Goal: Task Accomplishment & Management: Complete application form

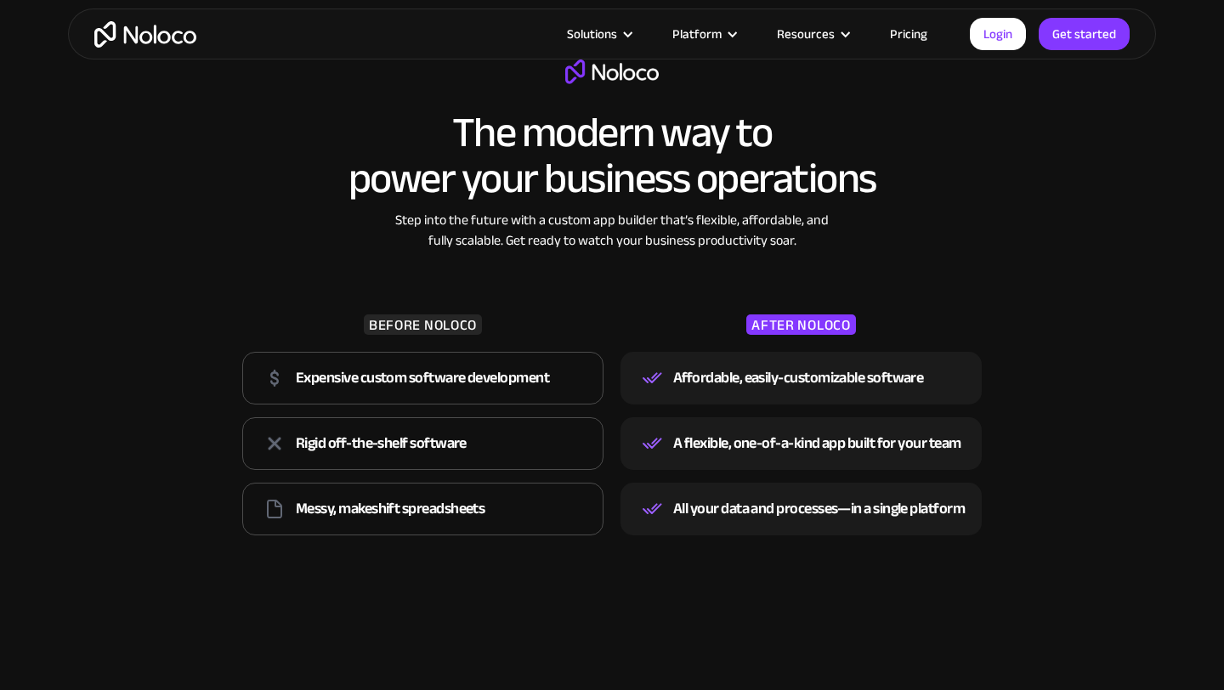
scroll to position [1675, 0]
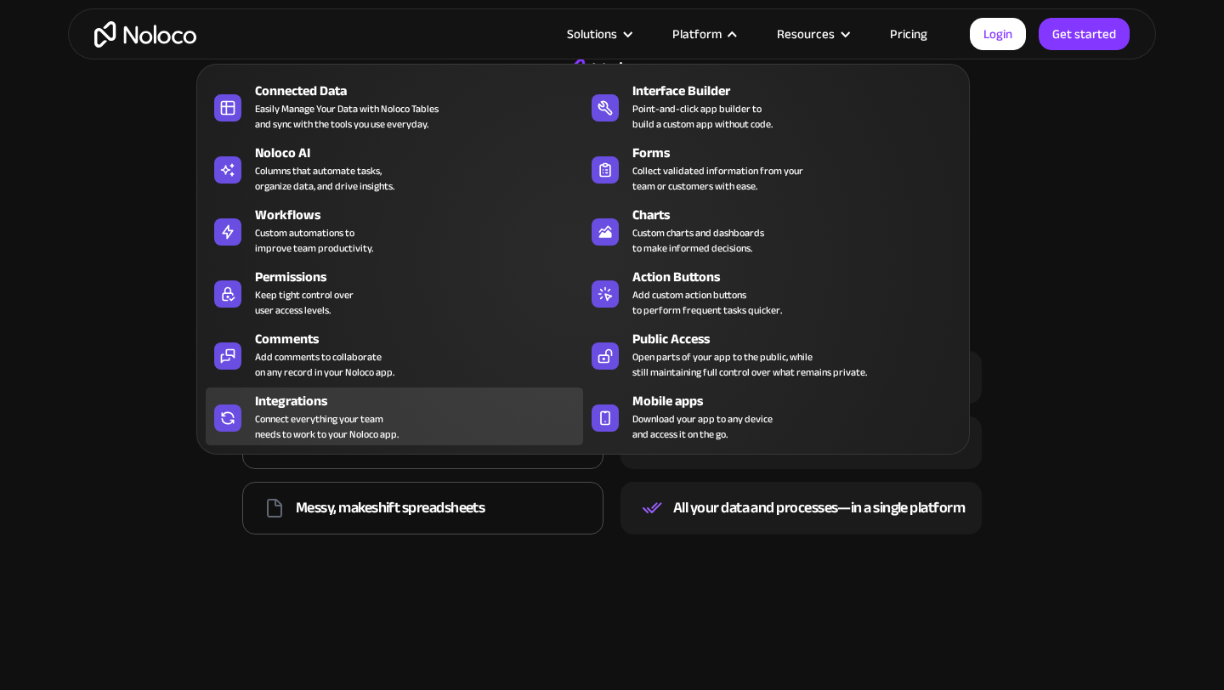
click at [363, 419] on div "Connect everything your team needs to work to your Noloco app." at bounding box center [327, 426] width 144 height 31
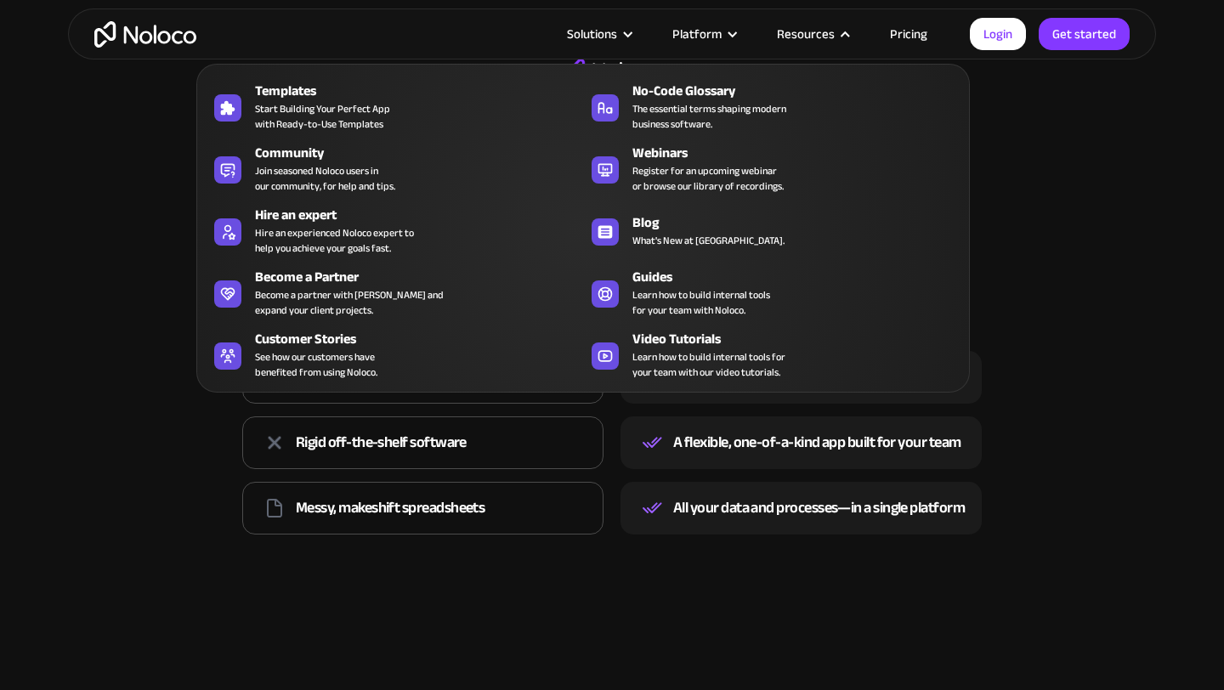
click at [811, 34] on div "Resources" at bounding box center [806, 34] width 58 height 22
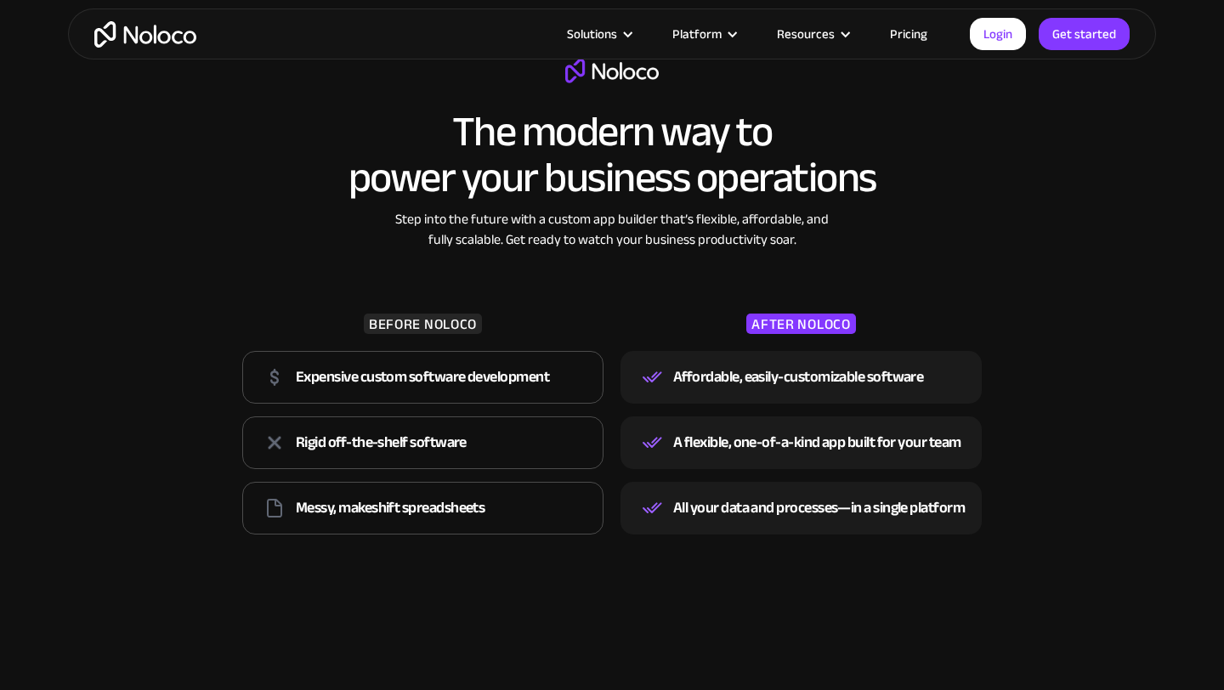
click at [811, 34] on div "Resources" at bounding box center [806, 34] width 58 height 22
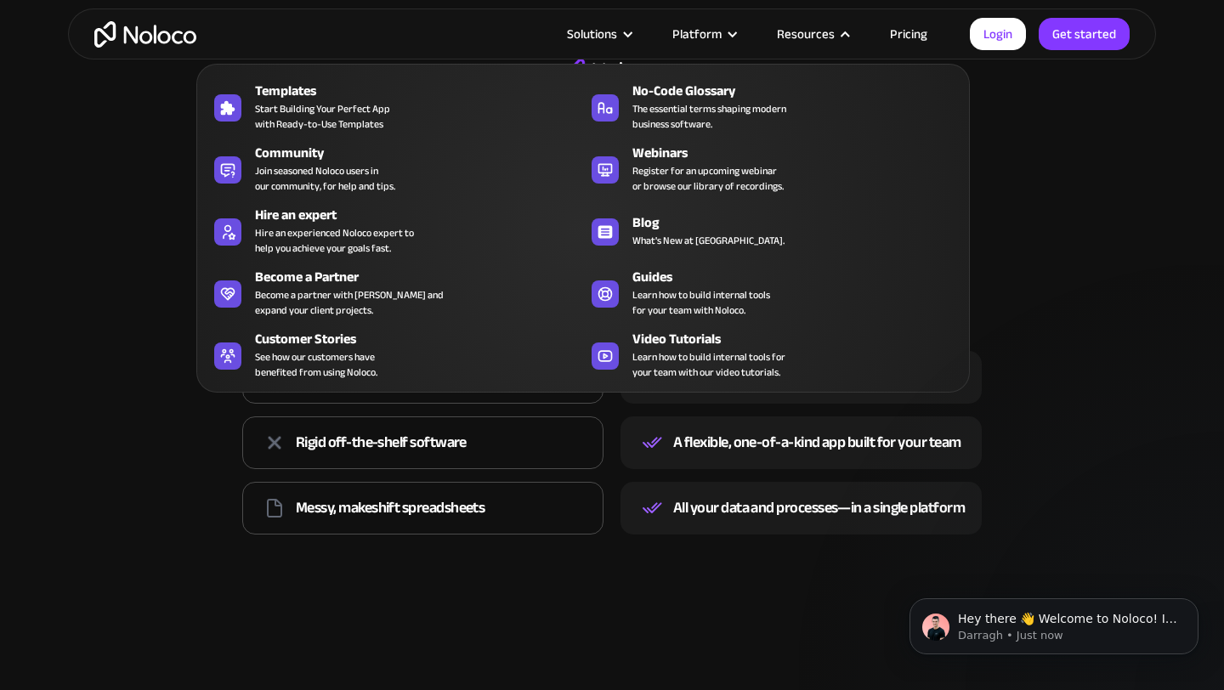
scroll to position [0, 0]
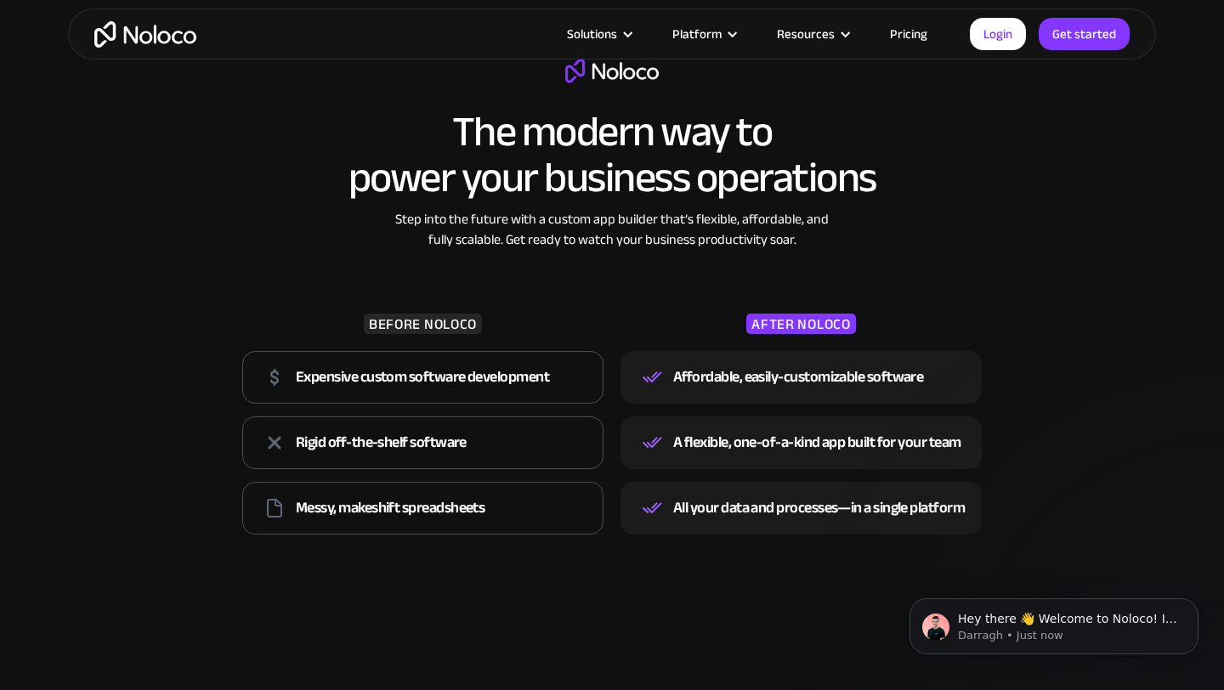
click at [917, 36] on link "Pricing" at bounding box center [909, 34] width 80 height 22
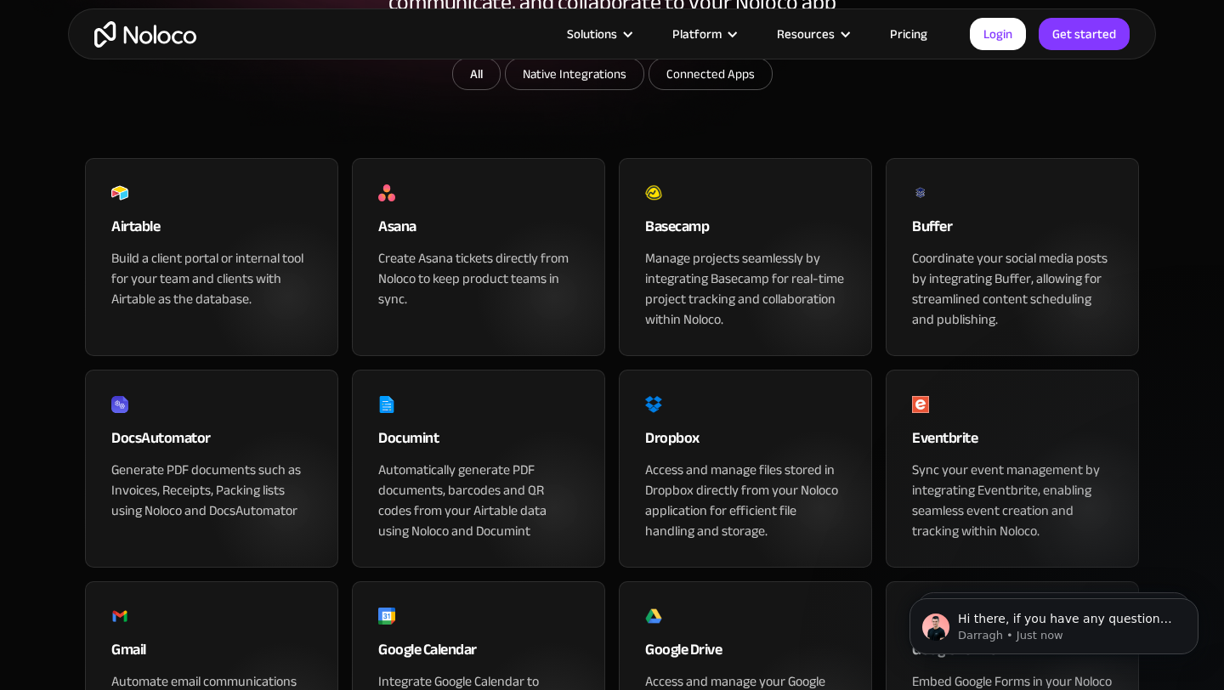
scroll to position [365, 0]
click at [206, 309] on div "Build a client portal or internal tool for your team and clients with Airtable …" at bounding box center [211, 277] width 201 height 61
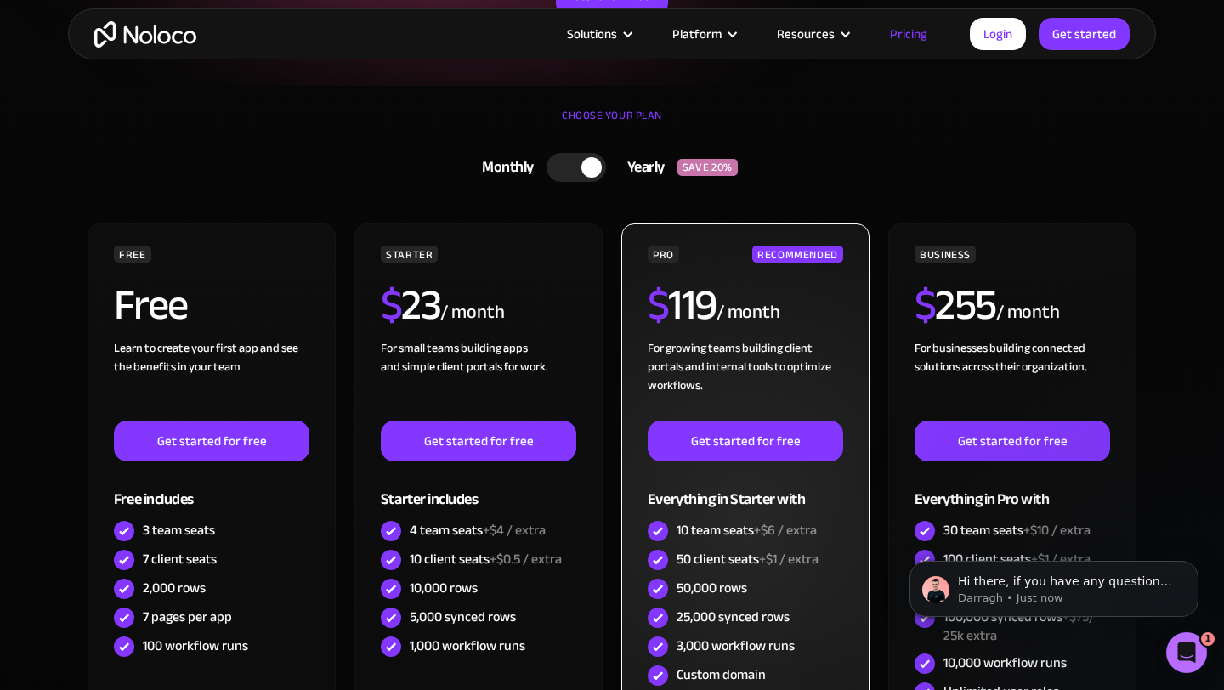
scroll to position [341, 0]
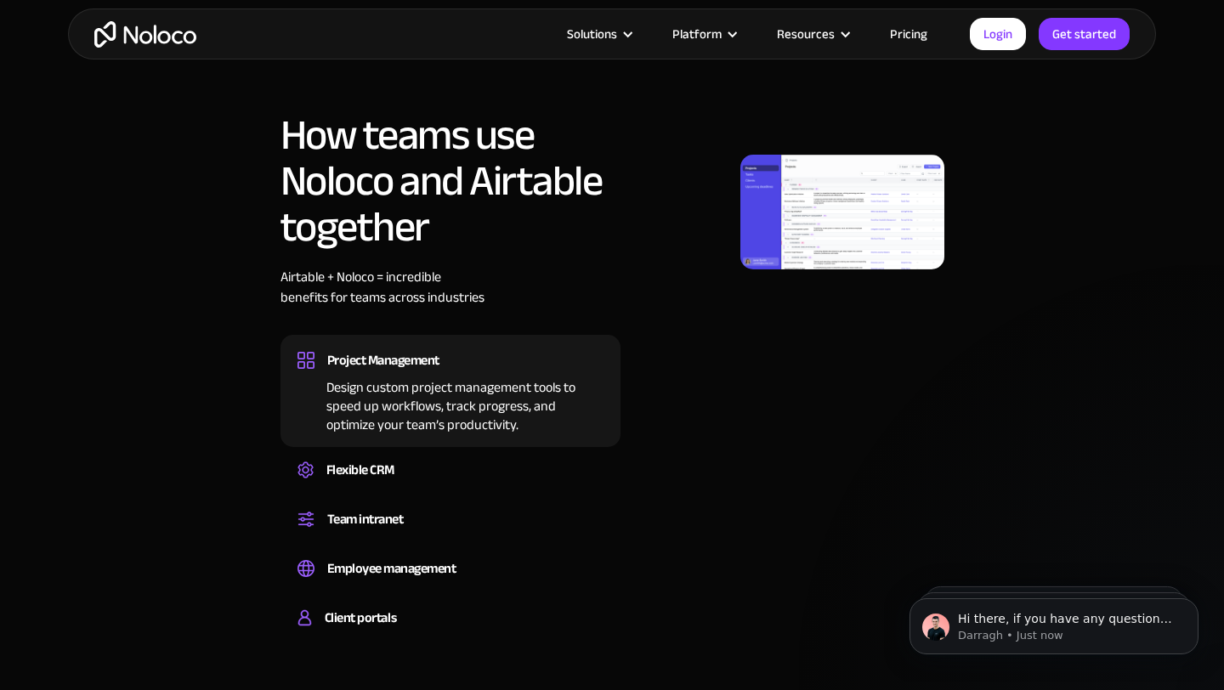
scroll to position [1228, 0]
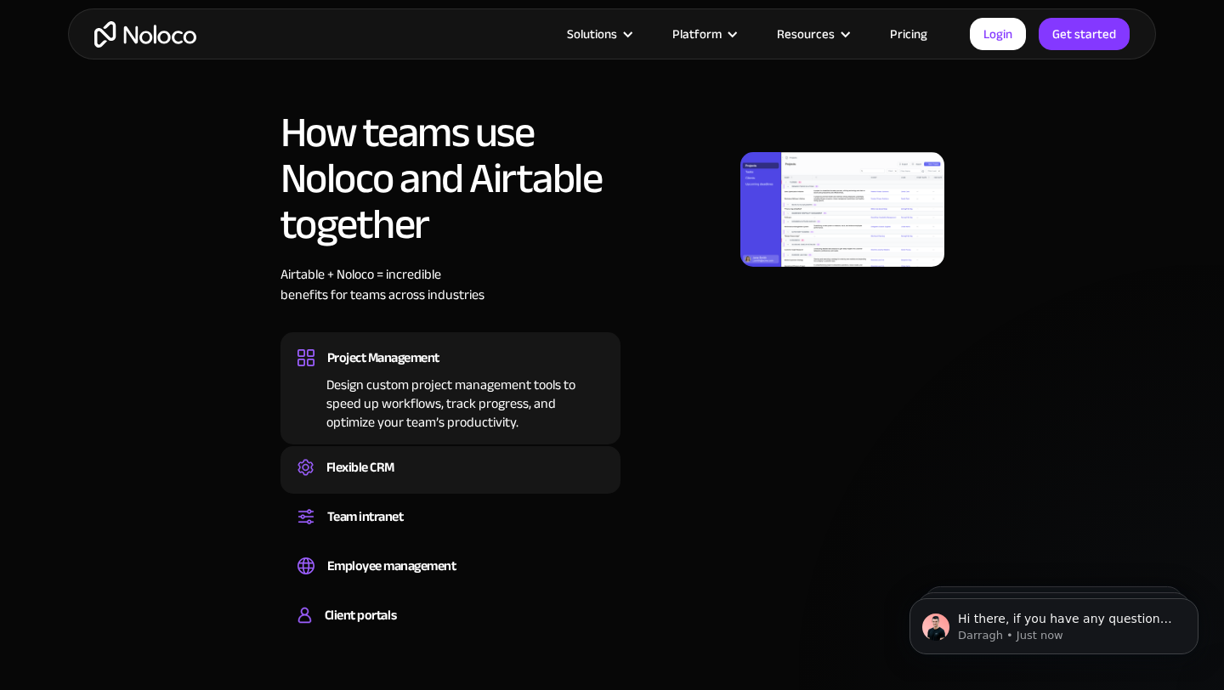
click at [386, 455] on div "Flexible CRM" at bounding box center [360, 468] width 68 height 26
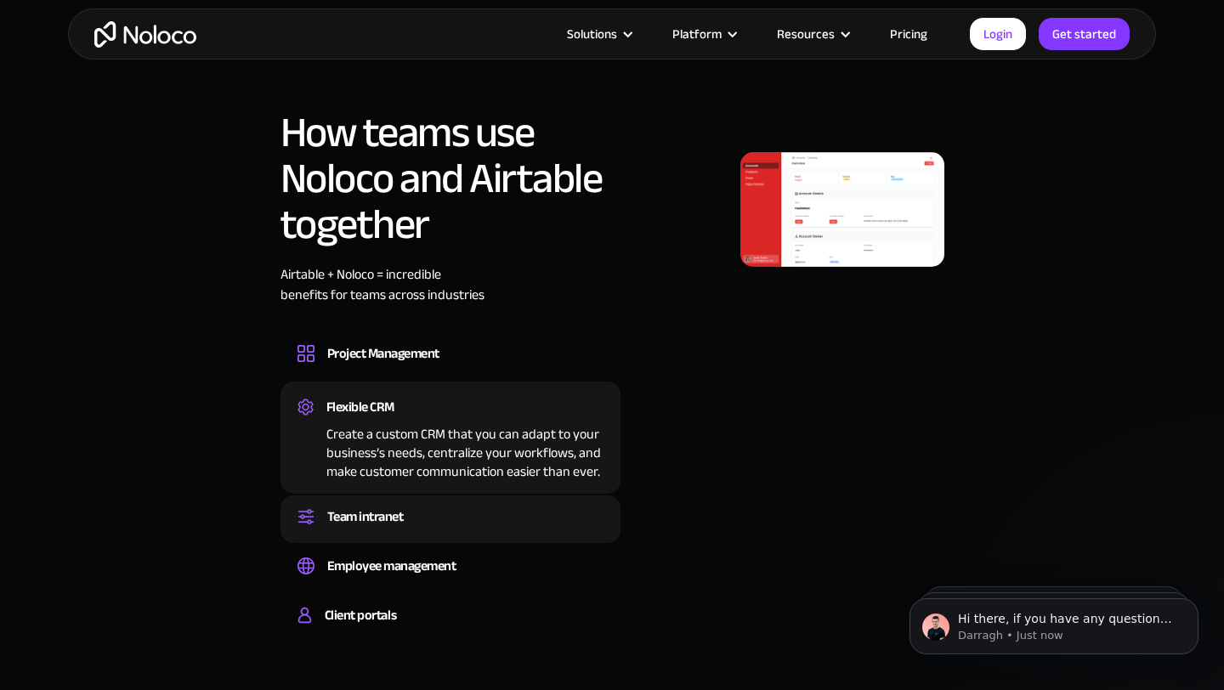
click at [428, 504] on div "Team intranet" at bounding box center [451, 517] width 306 height 26
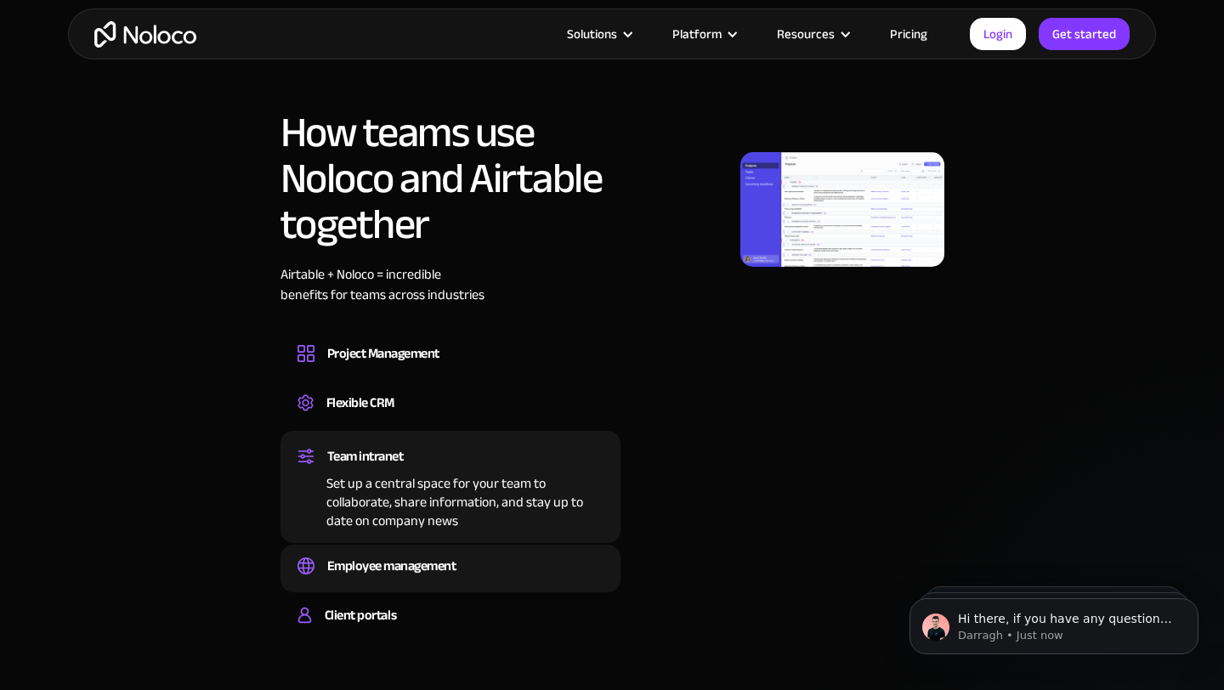
click at [426, 553] on div "Employee management" at bounding box center [391, 566] width 129 height 26
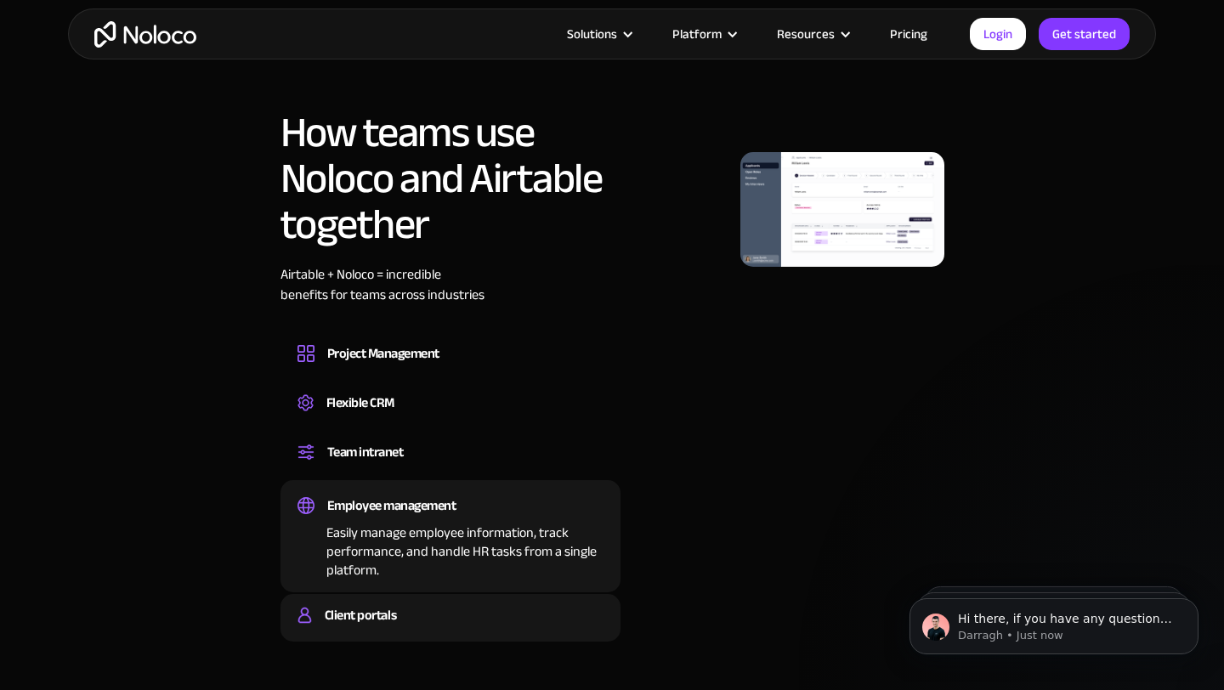
click at [412, 603] on div "Client portals" at bounding box center [451, 616] width 306 height 26
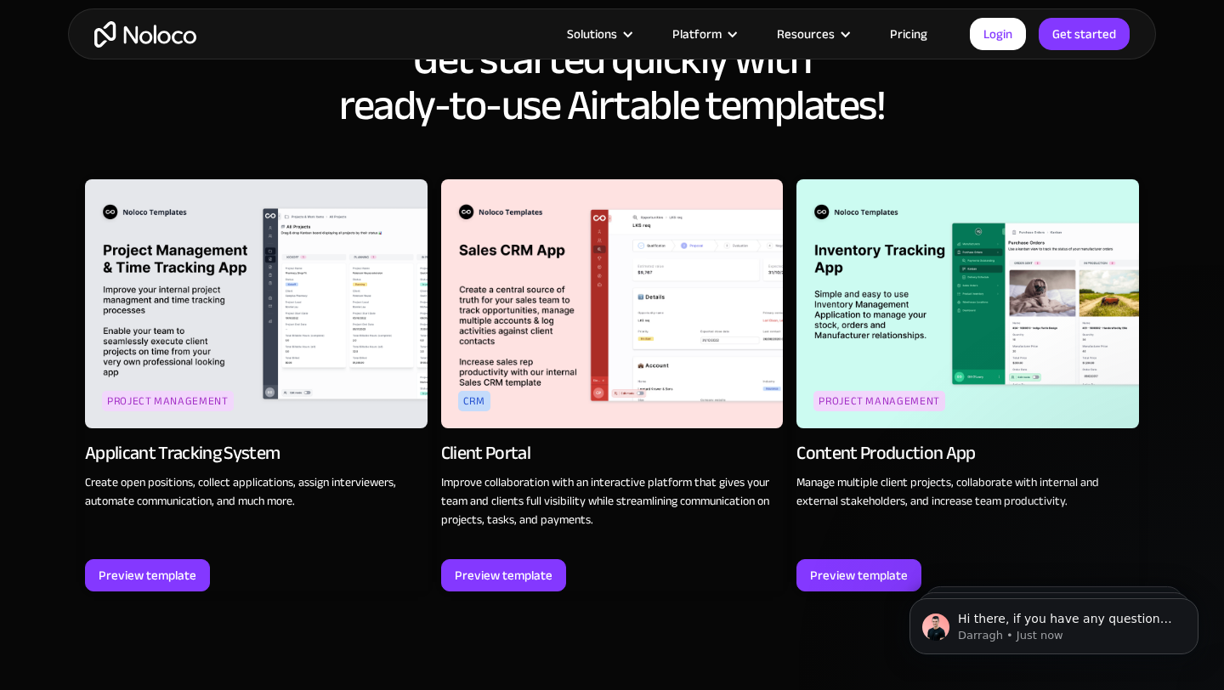
scroll to position [1955, 0]
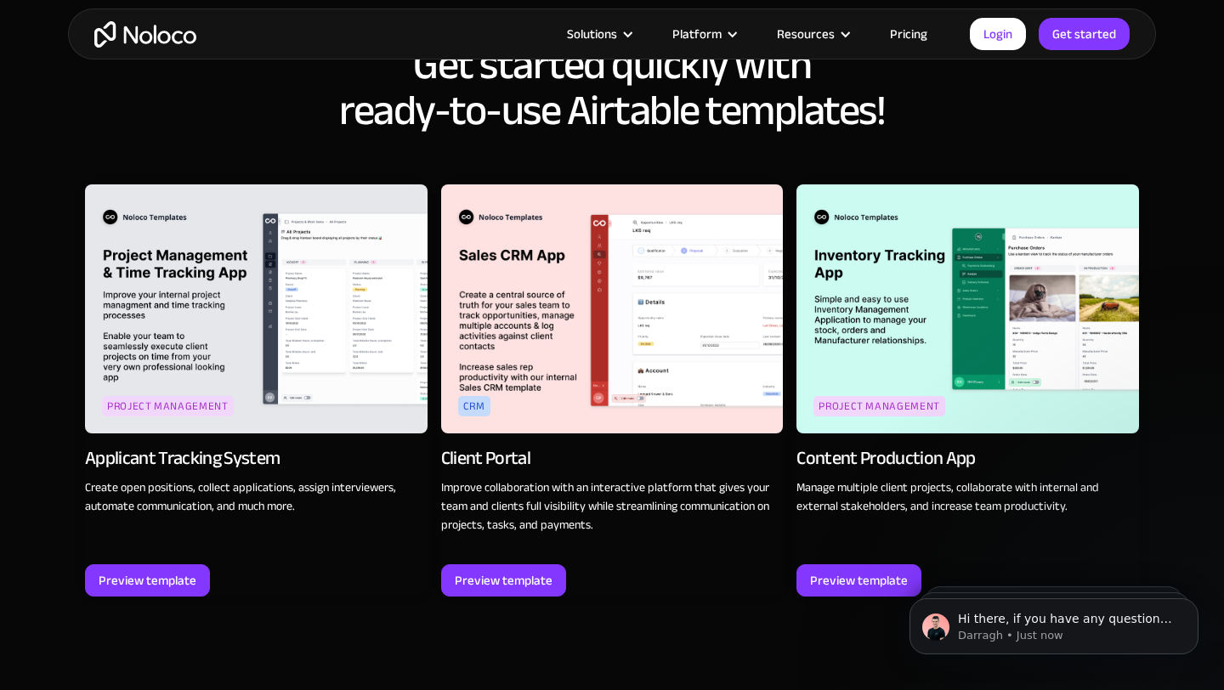
click at [541, 383] on img at bounding box center [612, 308] width 343 height 249
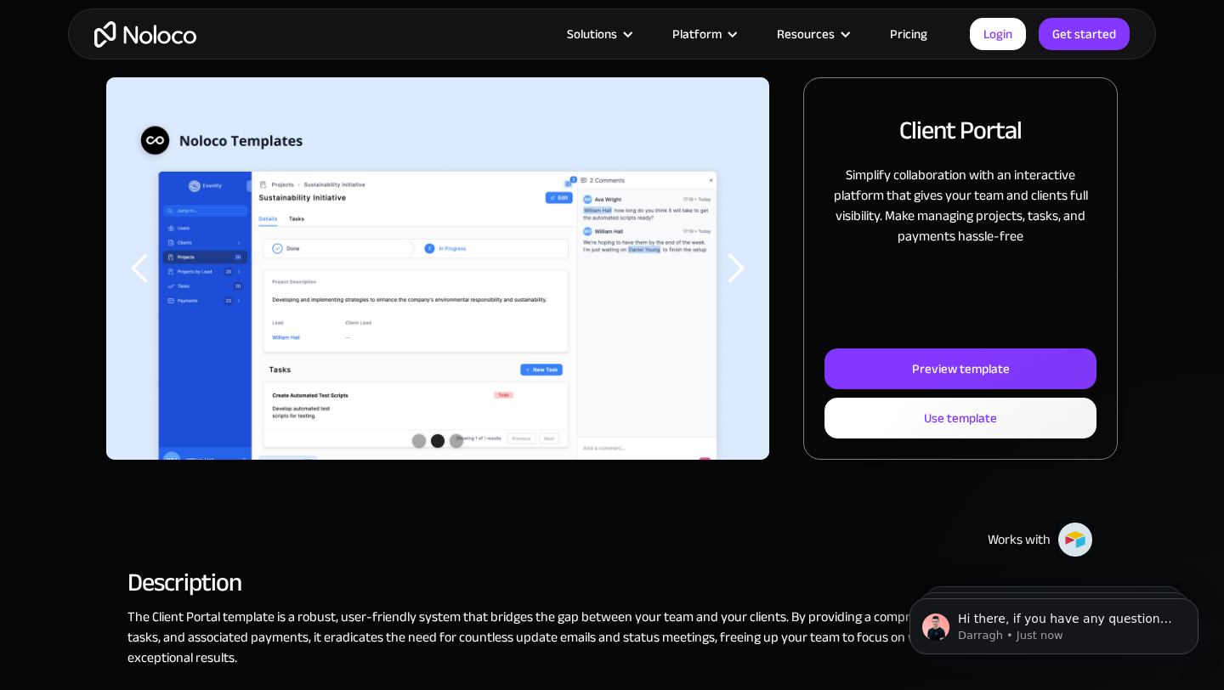
scroll to position [218, 0]
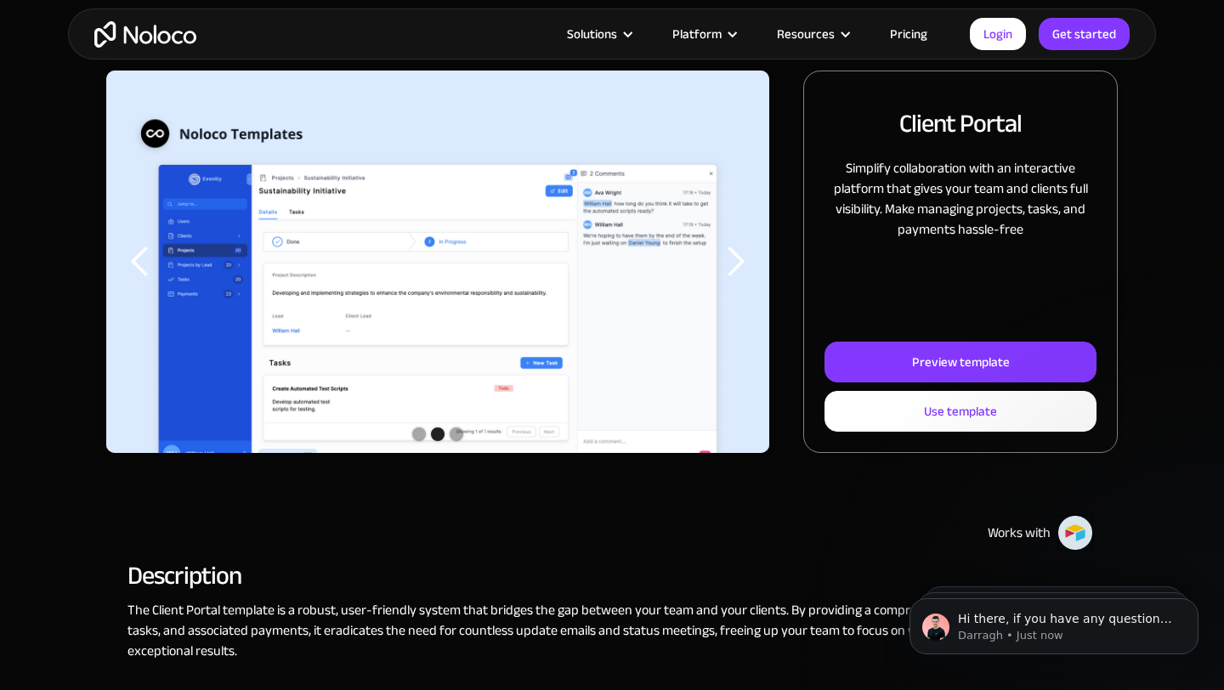
click at [905, 31] on link "Pricing" at bounding box center [909, 34] width 80 height 22
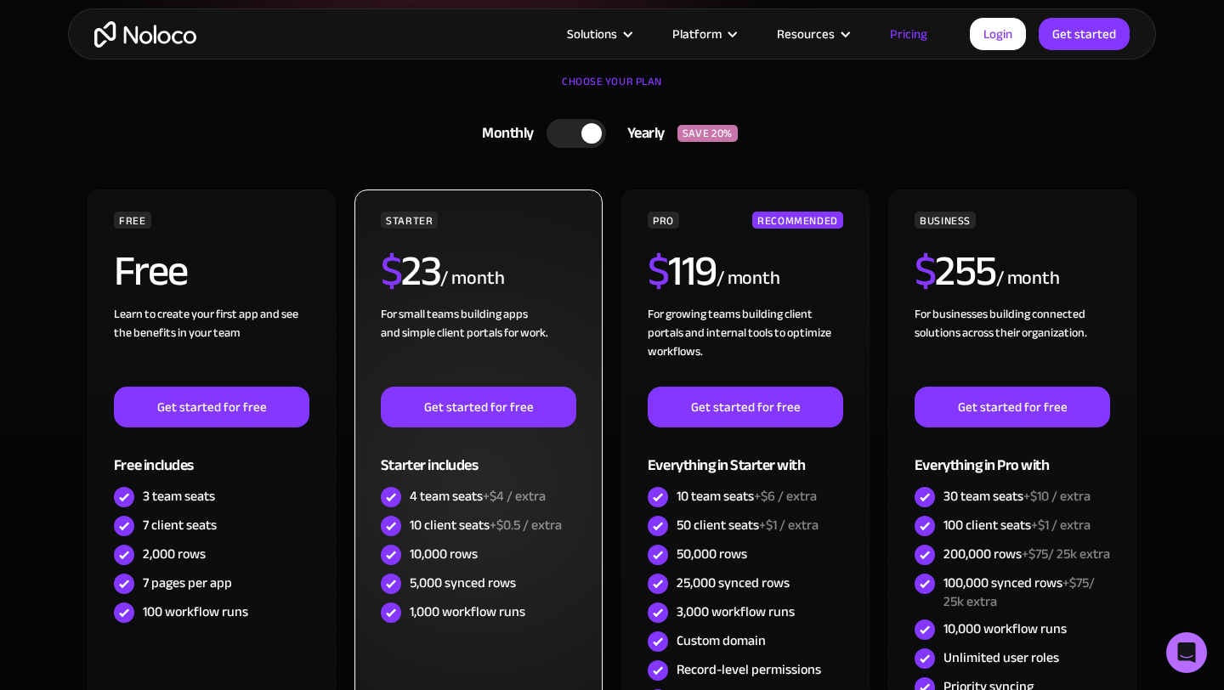
scroll to position [382, 0]
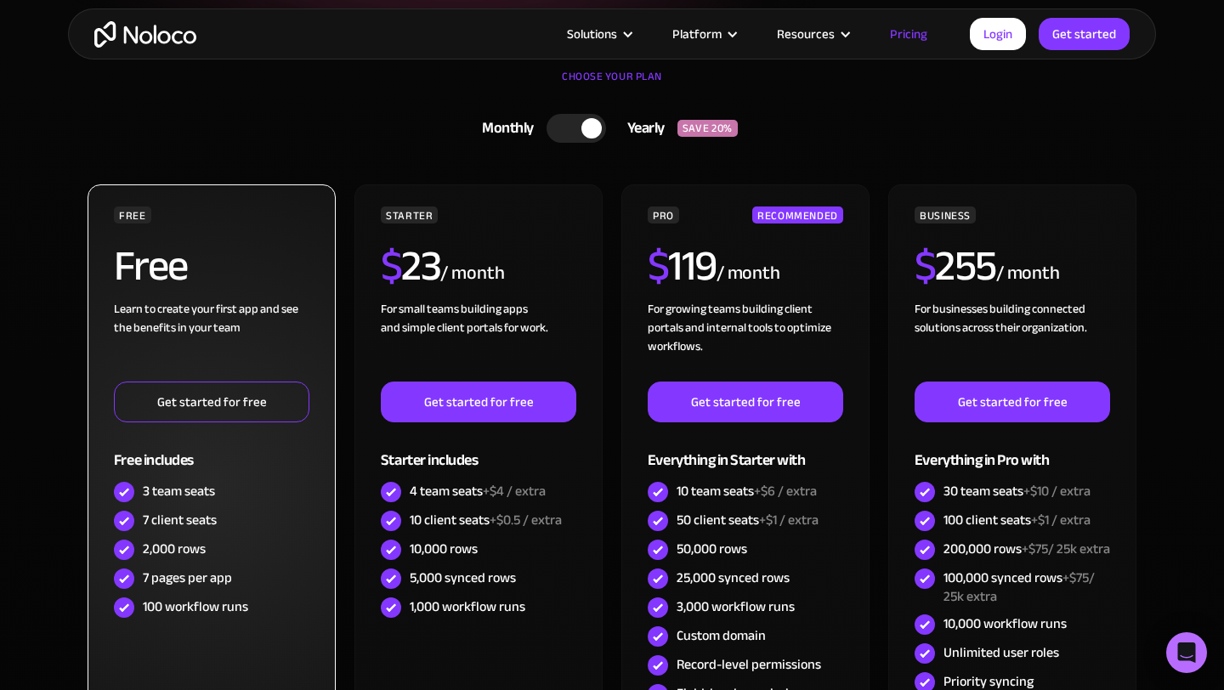
click at [242, 408] on link "Get started for free" at bounding box center [212, 402] width 196 height 41
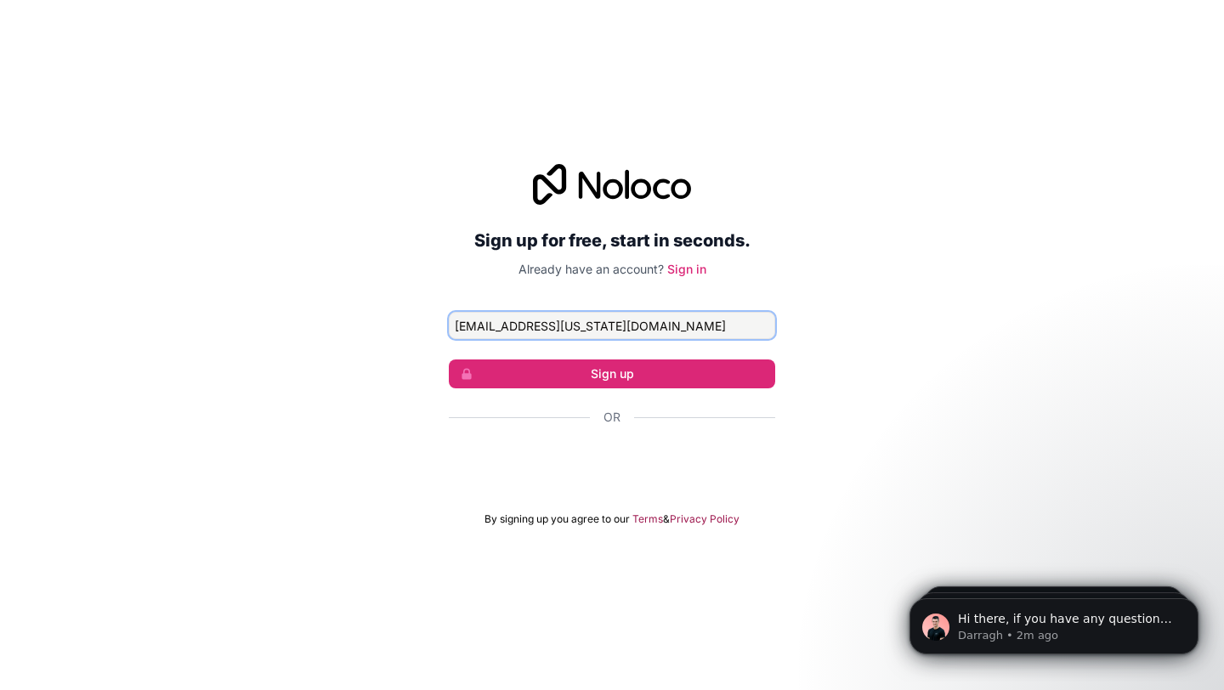
type input "[EMAIL_ADDRESS][US_STATE][DOMAIN_NAME]"
click at [876, 324] on div "Sign up for free, start in seconds. Already have an account? Sign in [EMAIL_ADD…" at bounding box center [612, 345] width 1224 height 410
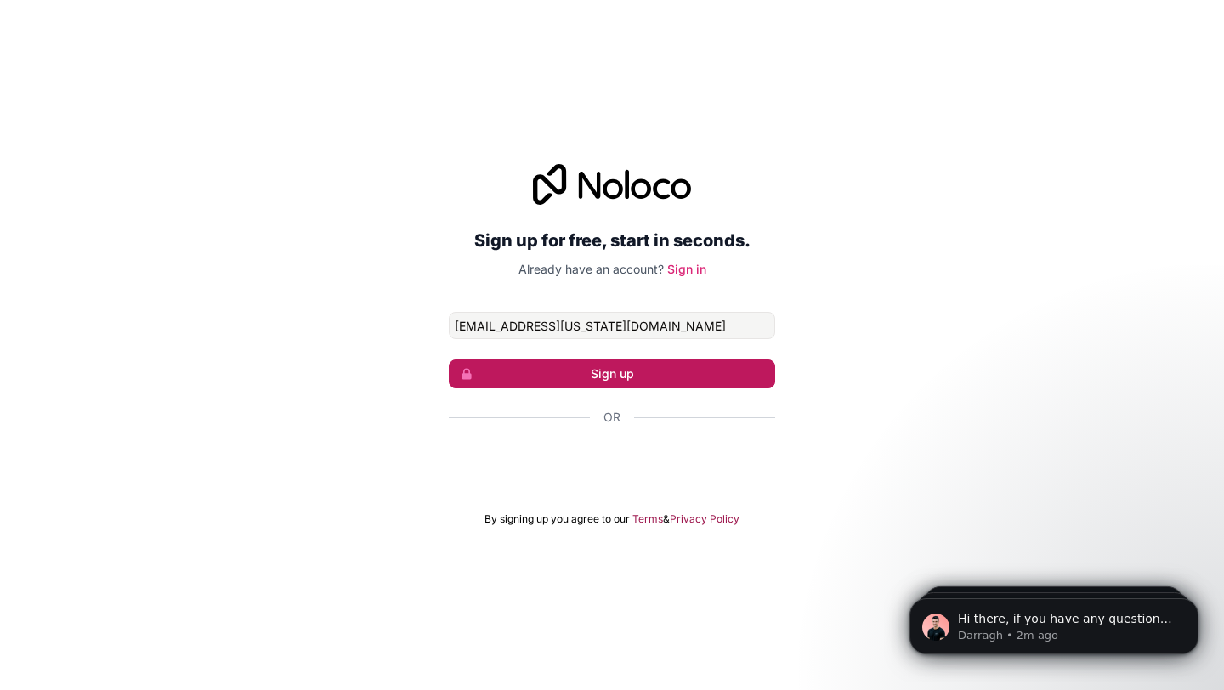
click at [661, 374] on button "Sign up" at bounding box center [612, 374] width 326 height 29
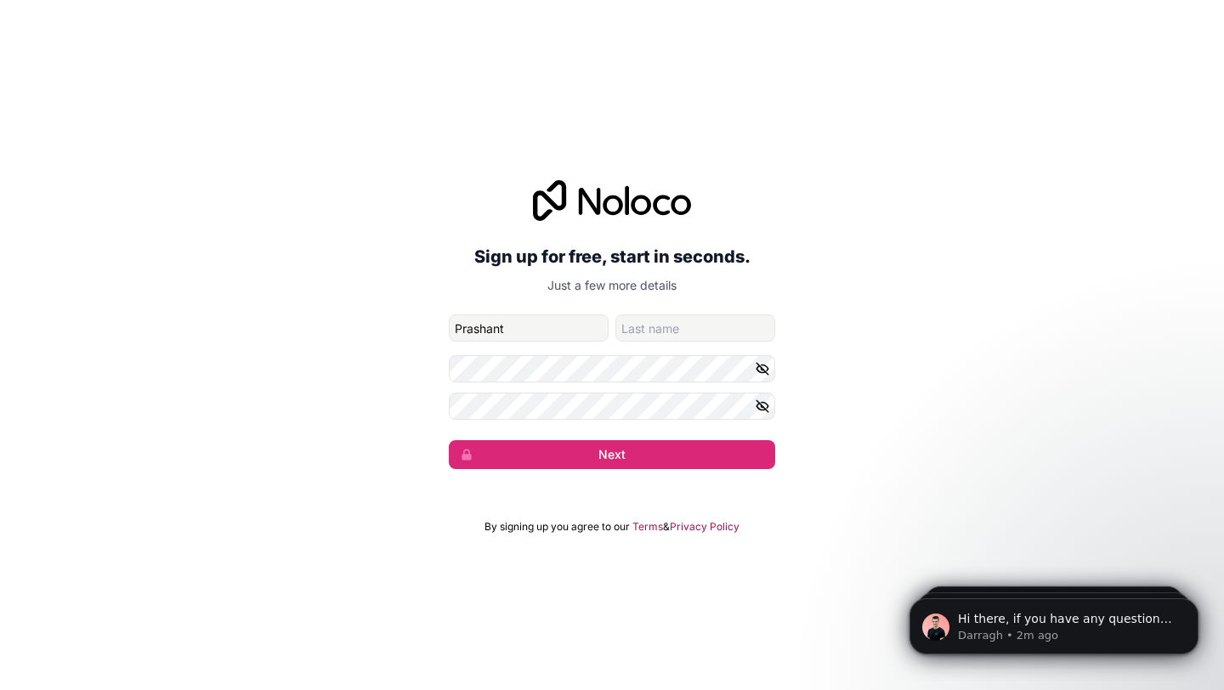
type input "Prashant"
type input "Bhaga"
click at [765, 408] on icon "button" at bounding box center [762, 406] width 15 height 15
click at [766, 407] on icon "button" at bounding box center [762, 406] width 15 height 15
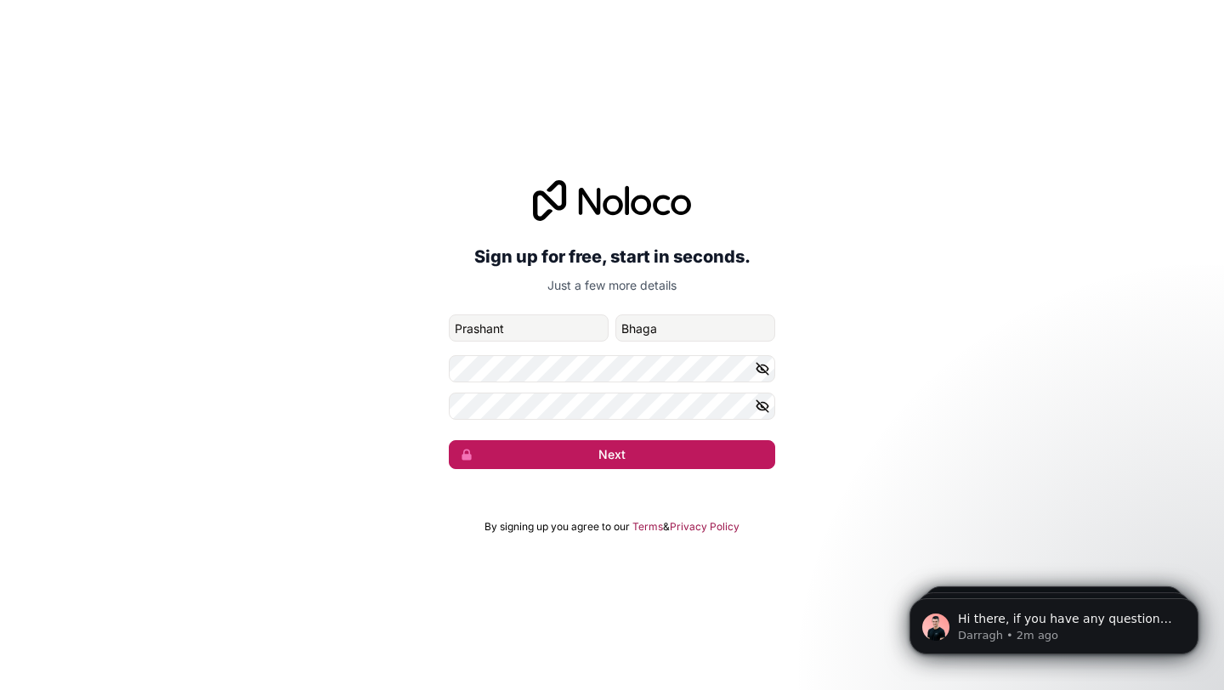
click at [661, 452] on button "Next" at bounding box center [612, 454] width 326 height 29
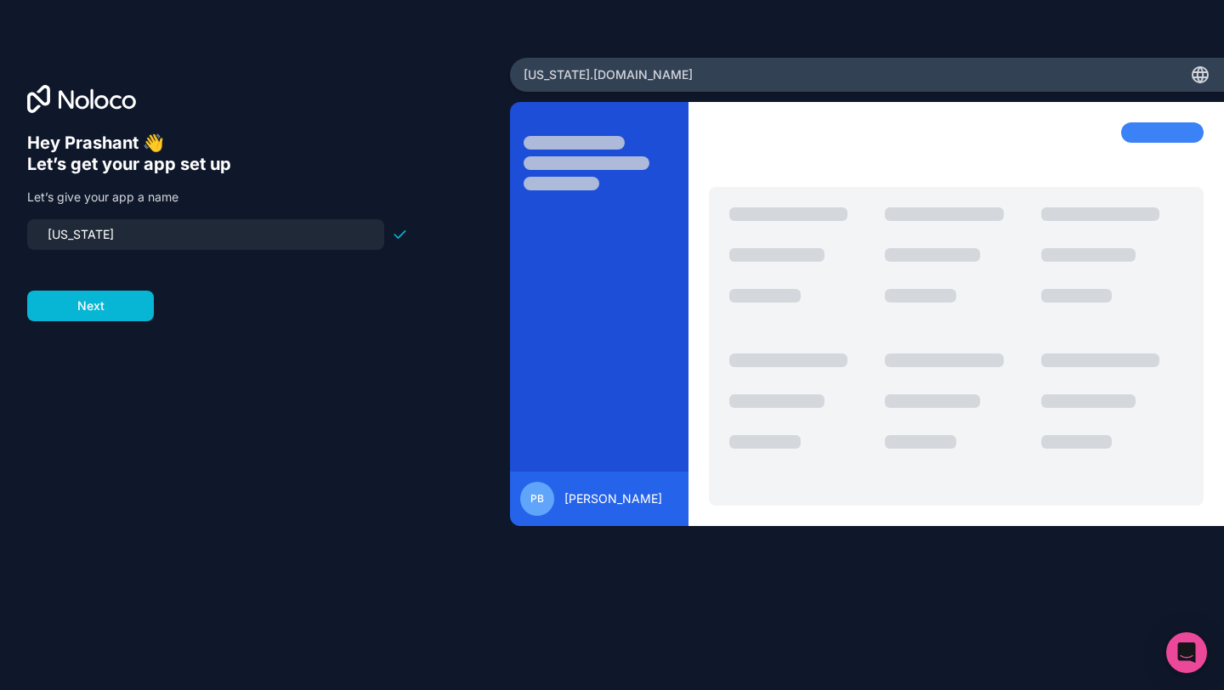
drag, startPoint x: 102, startPoint y: 233, endPoint x: 10, endPoint y: 233, distance: 91.8
click at [10, 233] on div "Hey [PERSON_NAME] 👋 Let’s get your app set up Let’s give your app a name [US_ST…" at bounding box center [255, 346] width 510 height 576
type input "[US_STATE]"
click at [153, 317] on form "[US_STATE] Next" at bounding box center [217, 270] width 381 height 102
click at [131, 309] on button "Next" at bounding box center [90, 306] width 127 height 31
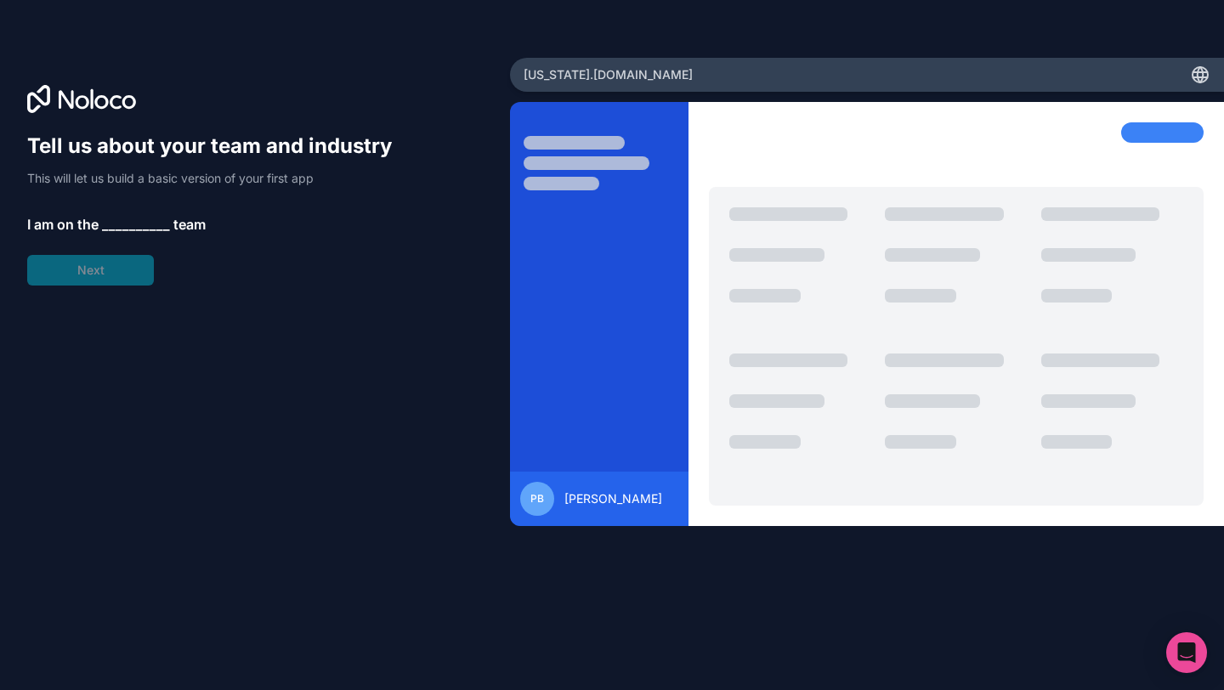
click at [128, 222] on span "__________" at bounding box center [136, 224] width 68 height 20
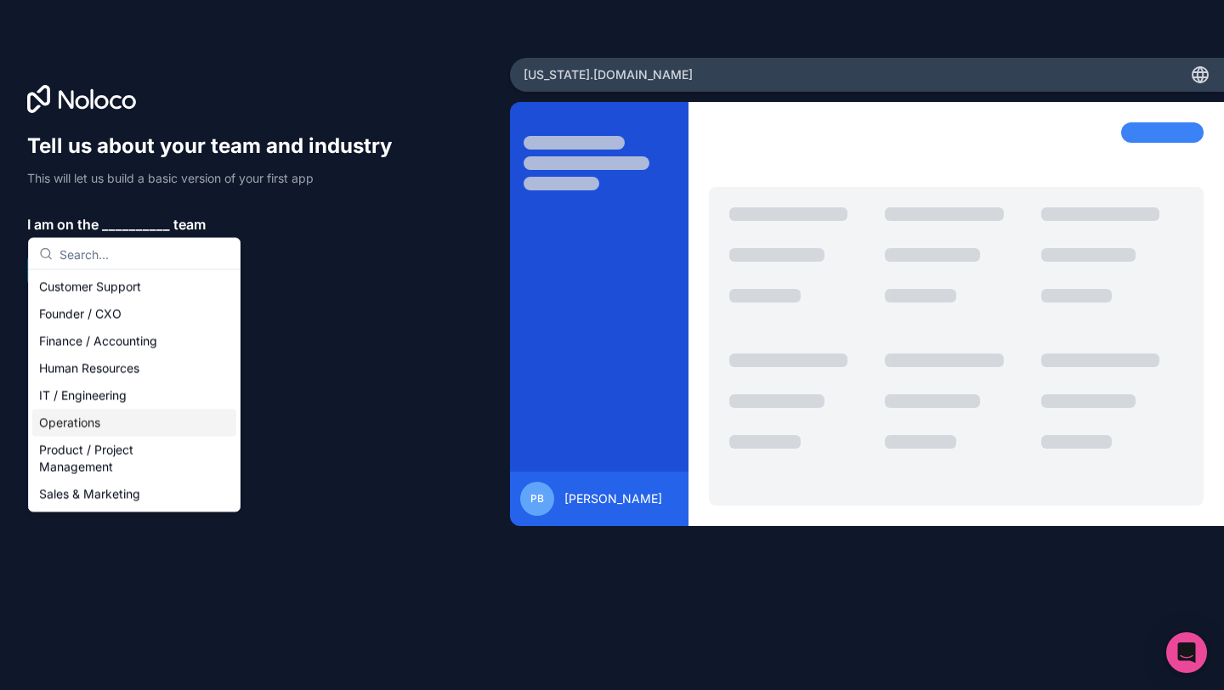
click at [99, 422] on div "Operations" at bounding box center [134, 423] width 204 height 27
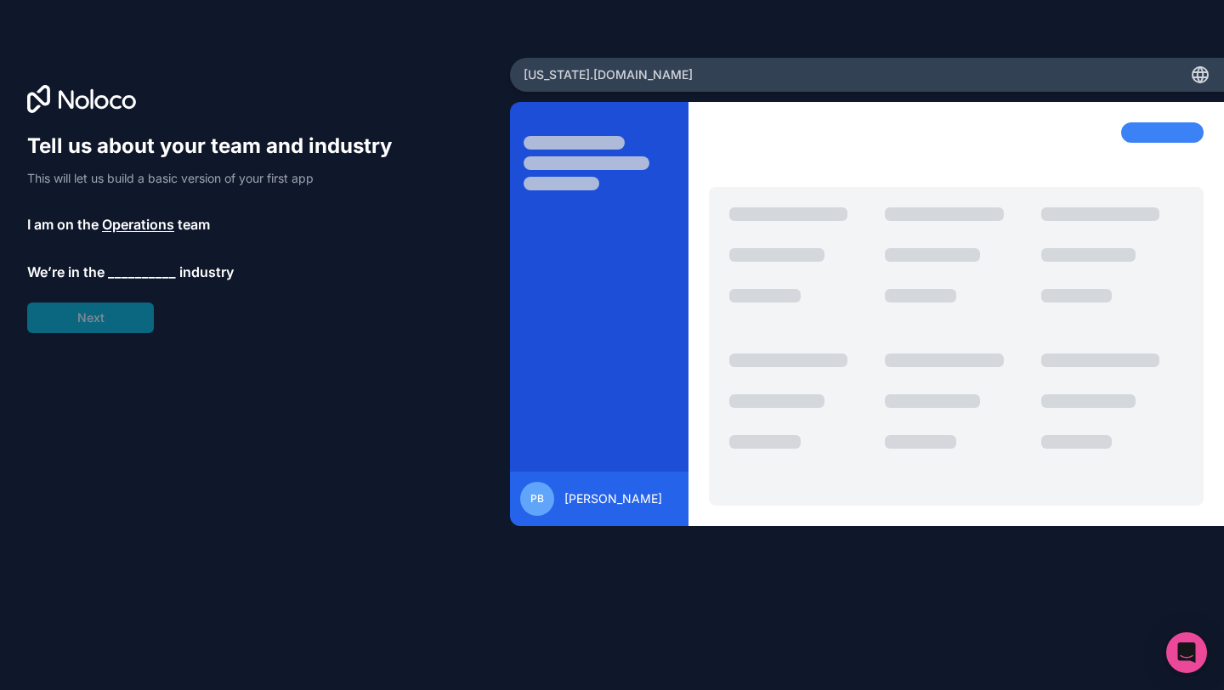
click at [136, 266] on span "__________" at bounding box center [142, 272] width 68 height 20
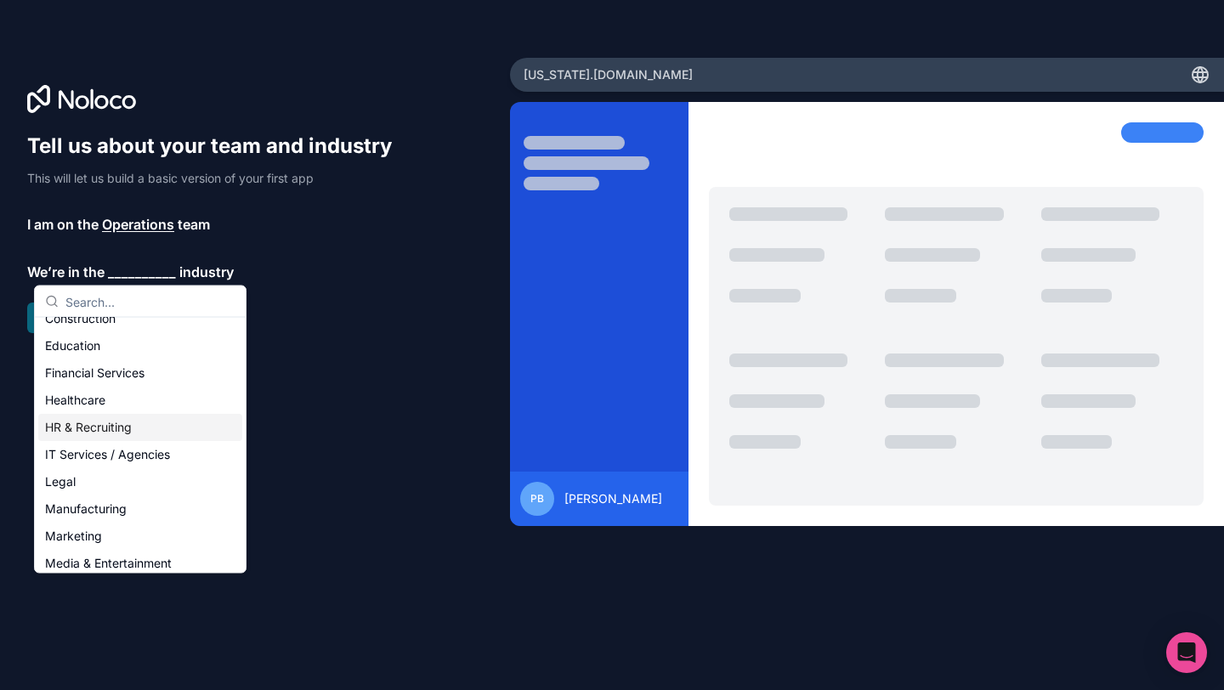
scroll to position [80, 0]
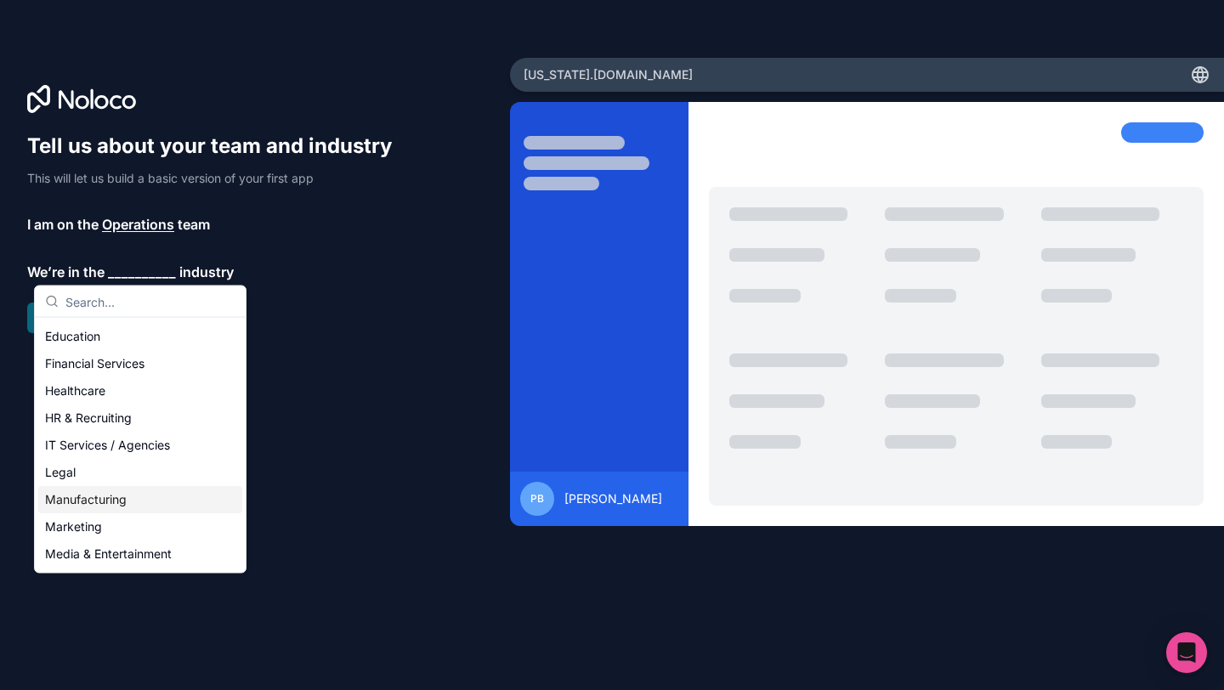
click at [92, 498] on div "Manufacturing" at bounding box center [140, 499] width 204 height 27
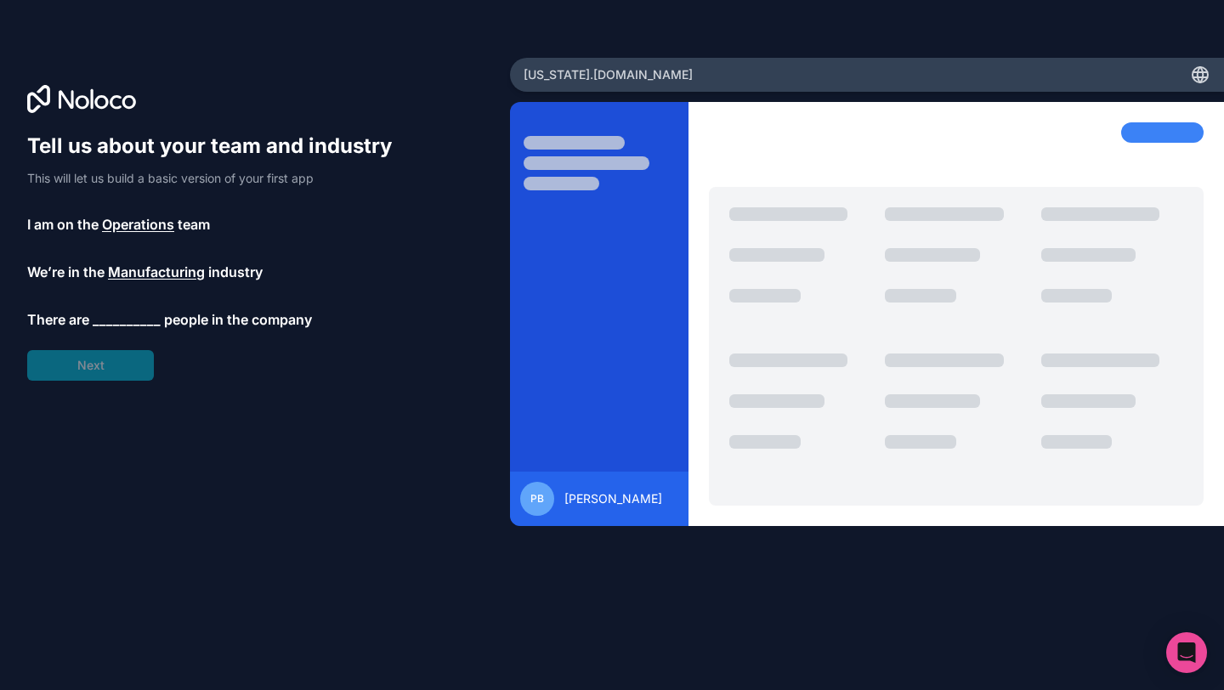
click at [121, 316] on span "__________" at bounding box center [127, 319] width 68 height 20
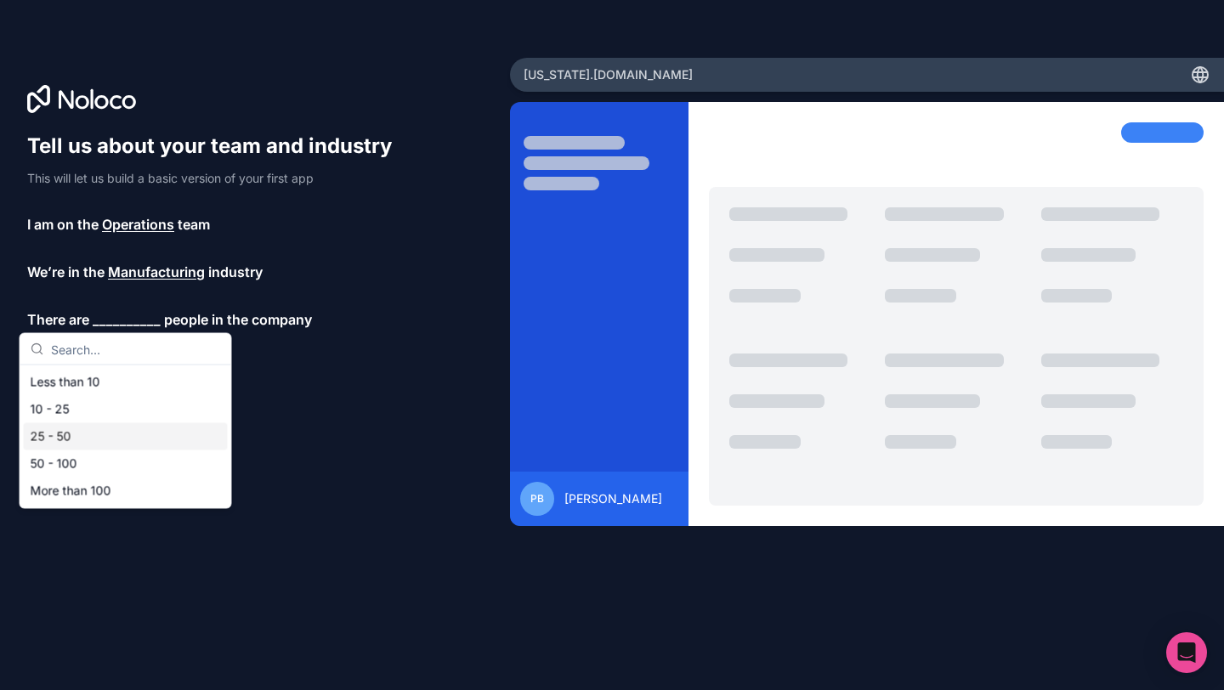
click at [92, 433] on div "25 - 50" at bounding box center [126, 436] width 204 height 27
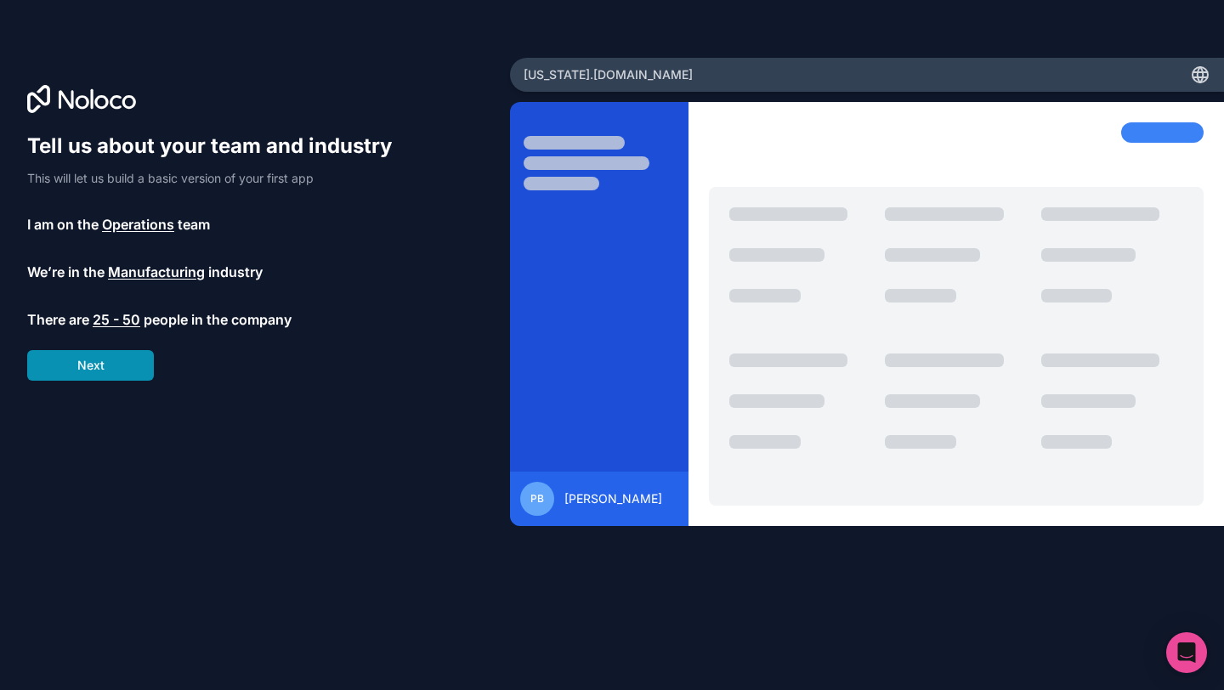
click at [106, 365] on button "Next" at bounding box center [90, 365] width 127 height 31
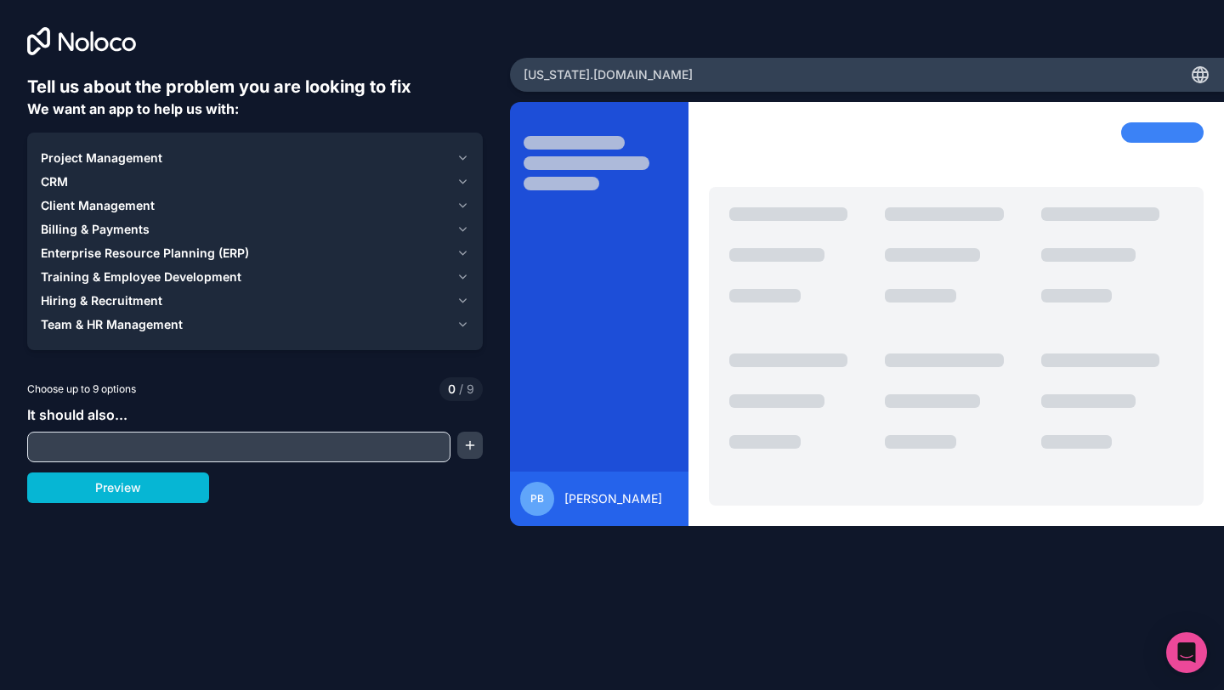
click at [462, 206] on icon "button" at bounding box center [462, 206] width 13 height 14
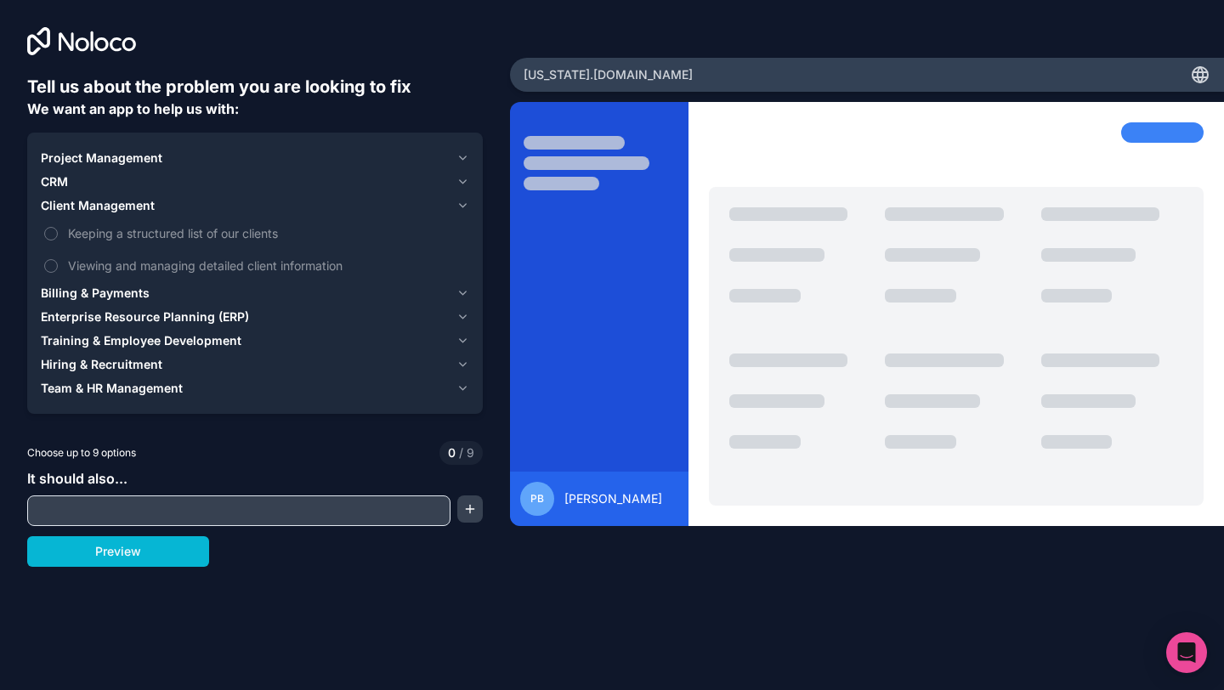
click at [467, 290] on icon "button" at bounding box center [462, 293] width 13 height 14
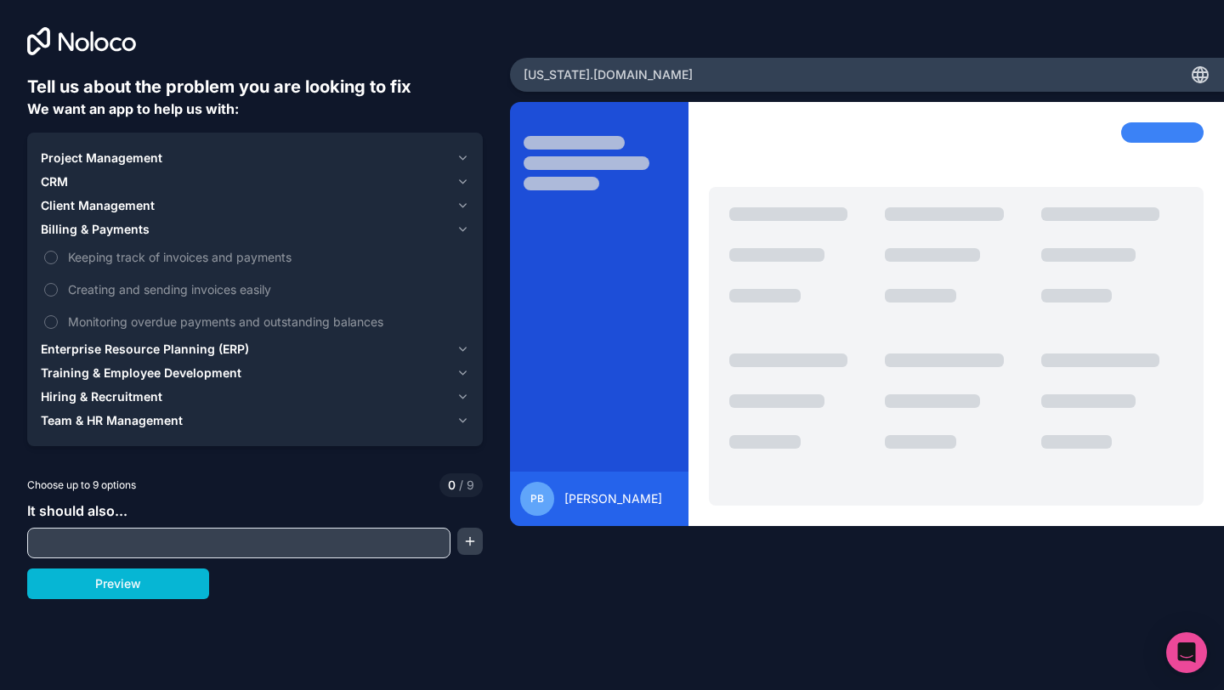
click at [463, 207] on icon "button" at bounding box center [462, 206] width 13 height 14
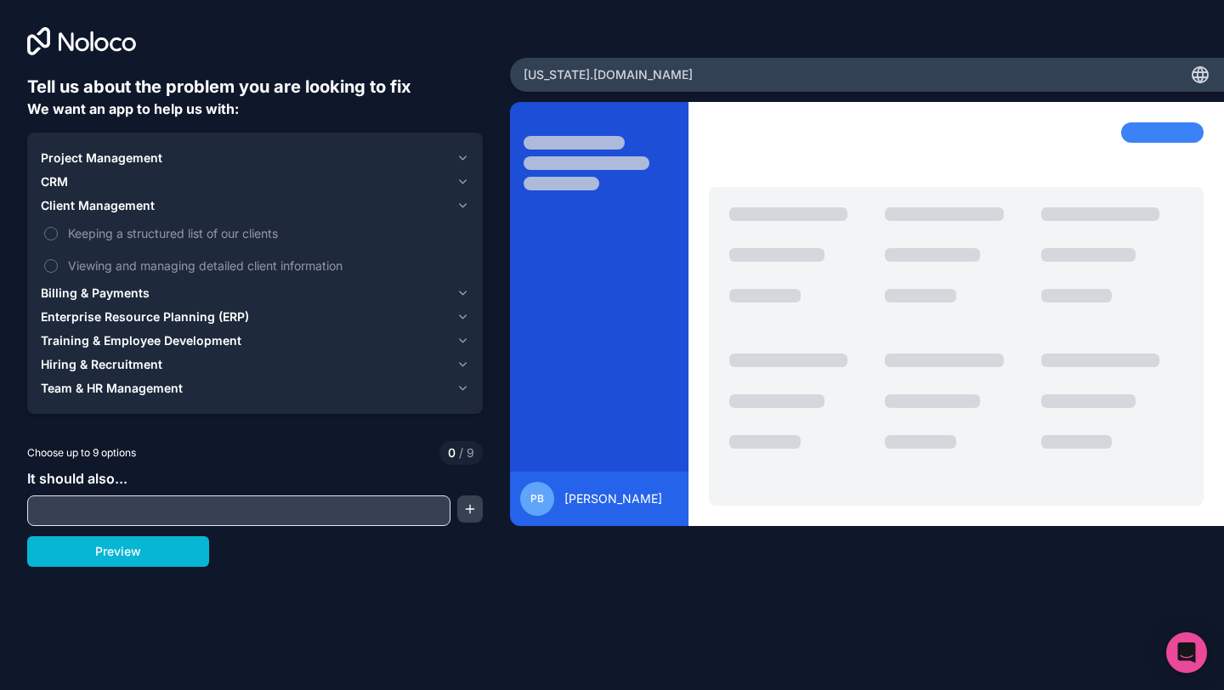
click at [370, 507] on input "text" at bounding box center [238, 511] width 415 height 24
click at [472, 511] on button "button" at bounding box center [470, 509] width 26 height 27
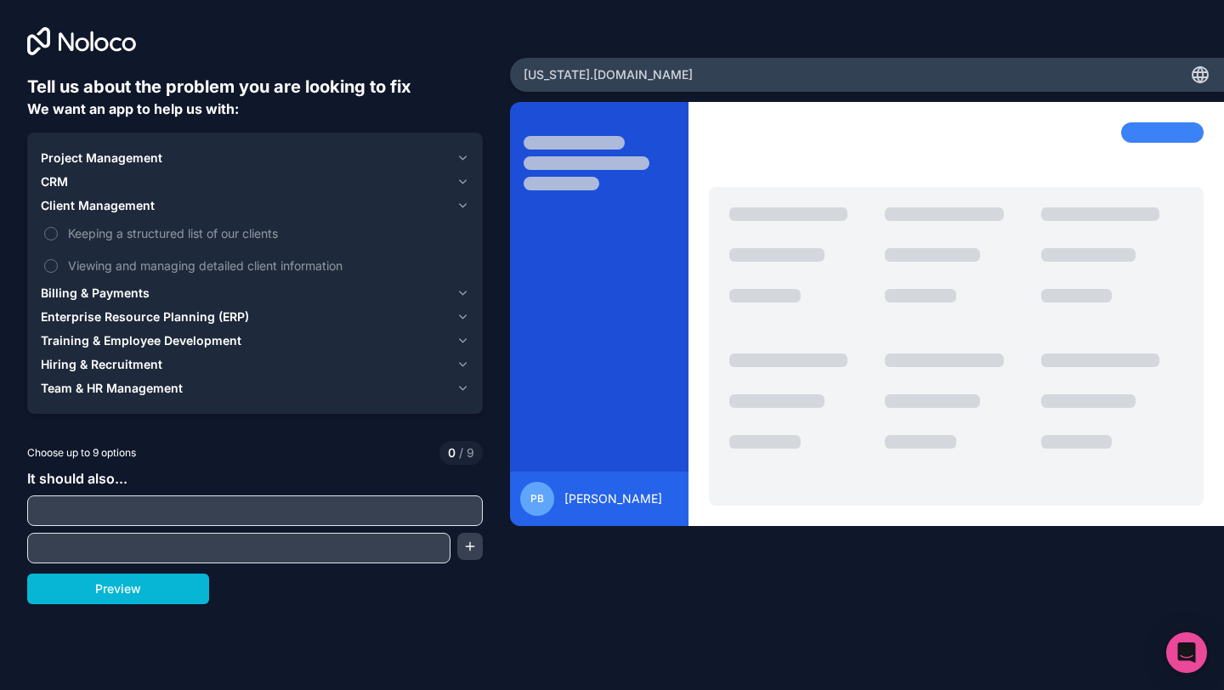
click at [388, 509] on input "text" at bounding box center [254, 511] width 447 height 24
type input "Be a quoting system"
click at [340, 545] on input "text" at bounding box center [238, 548] width 415 height 24
type input "Inventory management system"
click at [465, 547] on button "button" at bounding box center [470, 546] width 26 height 27
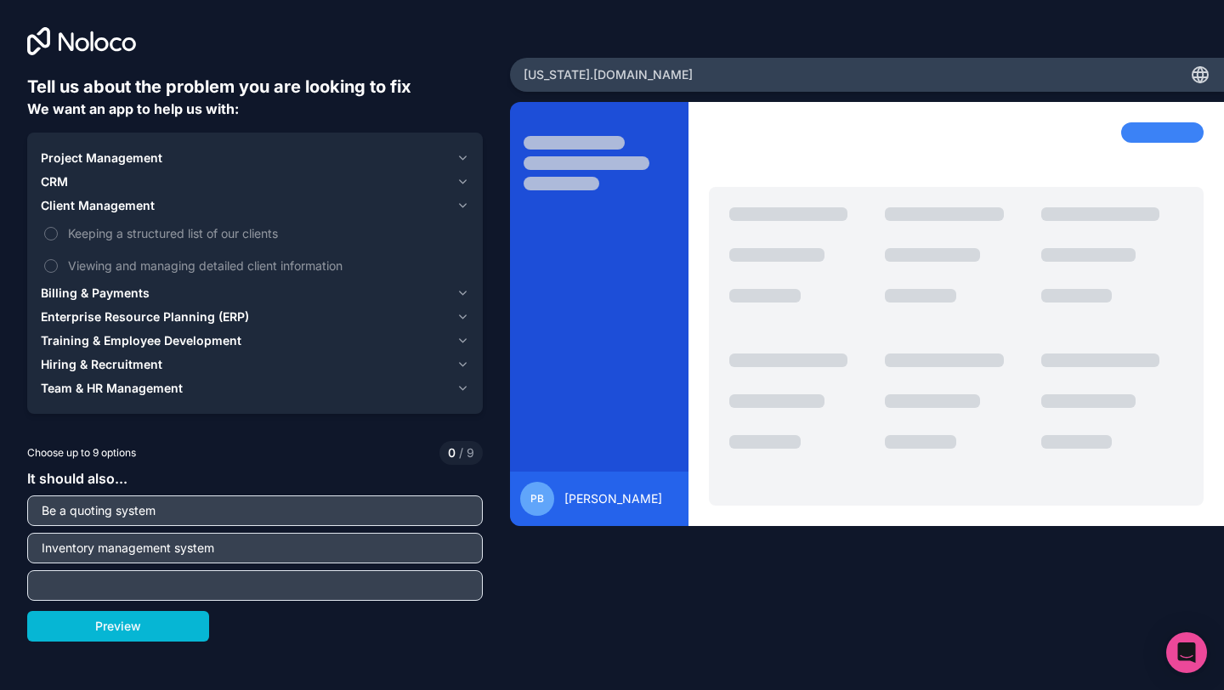
click at [295, 587] on input "text" at bounding box center [254, 586] width 447 height 24
click at [73, 589] on input "Stock management system" at bounding box center [254, 586] width 447 height 24
type input "Stock / warehouse management system"
click at [460, 181] on icon "button" at bounding box center [462, 182] width 13 height 14
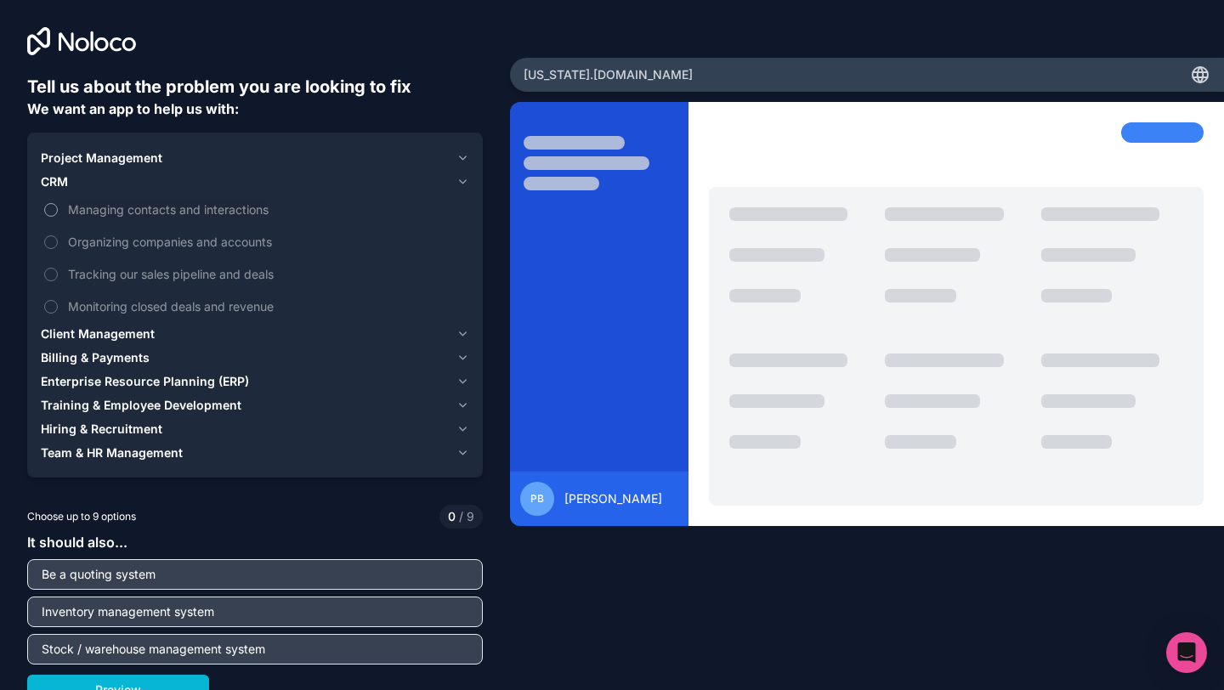
click at [54, 207] on button "Managing contacts and interactions" at bounding box center [51, 210] width 14 height 14
click at [54, 273] on button "Tracking our sales pipeline and deals" at bounding box center [51, 275] width 14 height 14
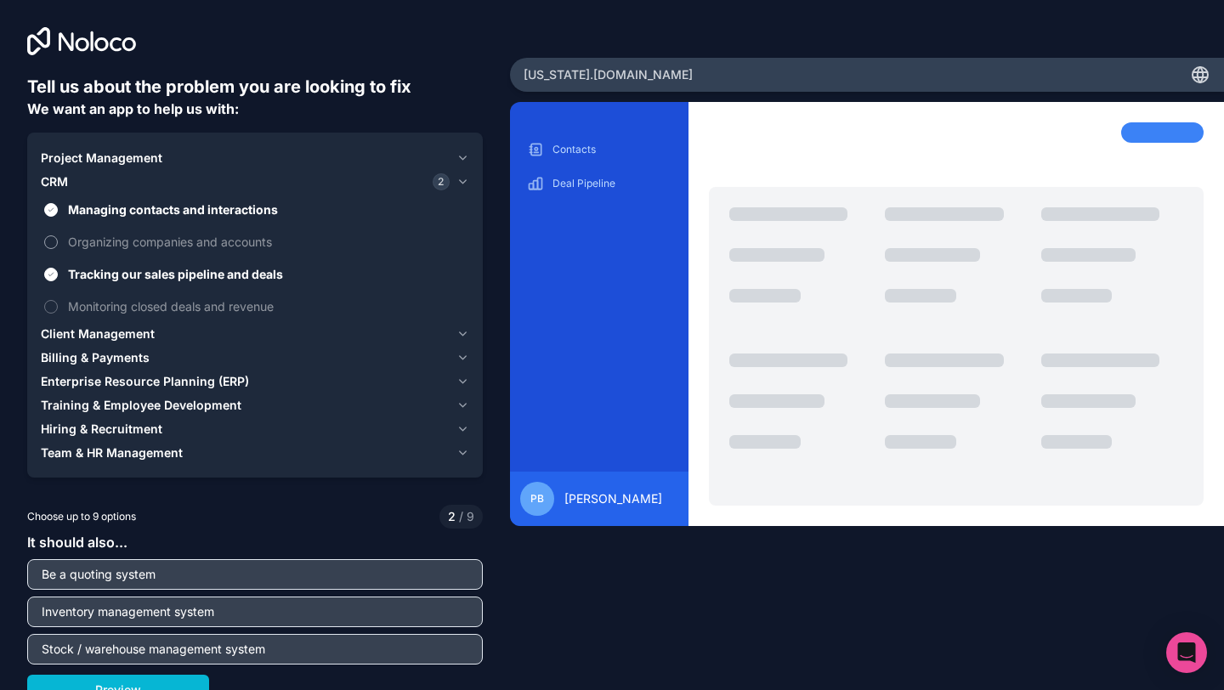
click at [55, 243] on button "Organizing companies and accounts" at bounding box center [51, 242] width 14 height 14
click at [48, 303] on button "Monitoring closed deals and revenue" at bounding box center [51, 307] width 14 height 14
click at [57, 235] on label "Organizing companies and accounts" at bounding box center [255, 241] width 428 height 31
click at [57, 235] on button "Organizing companies and accounts" at bounding box center [51, 242] width 14 height 14
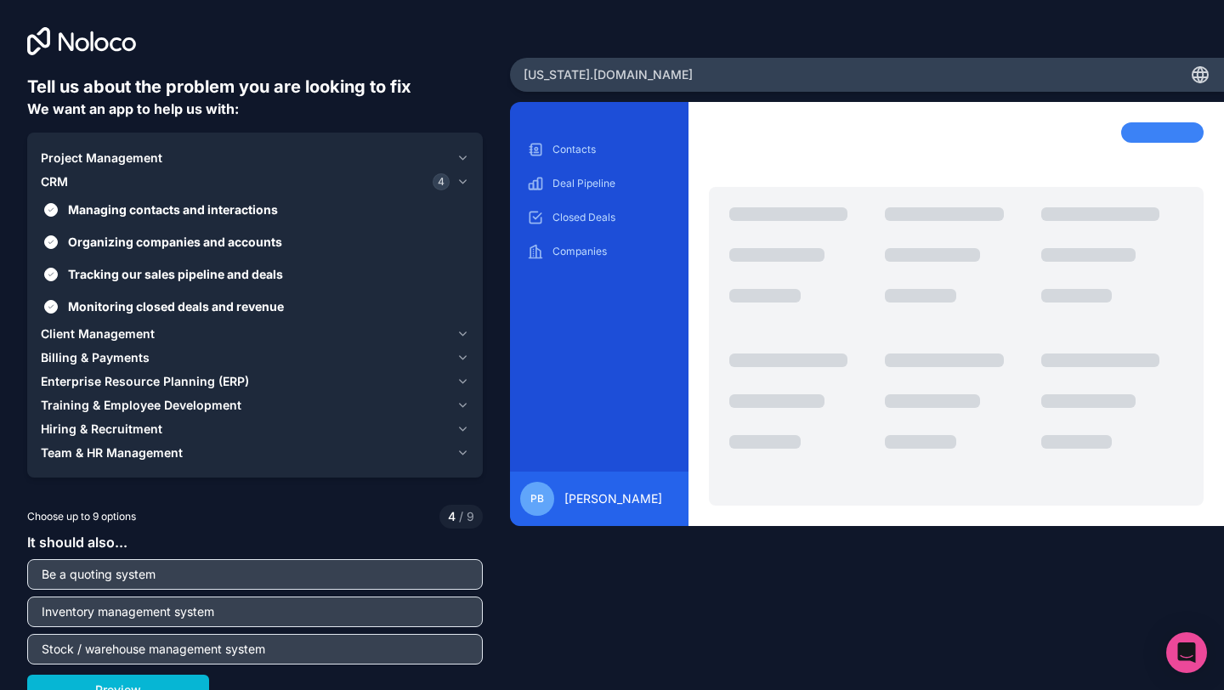
click at [127, 334] on span "Client Management" at bounding box center [98, 334] width 114 height 17
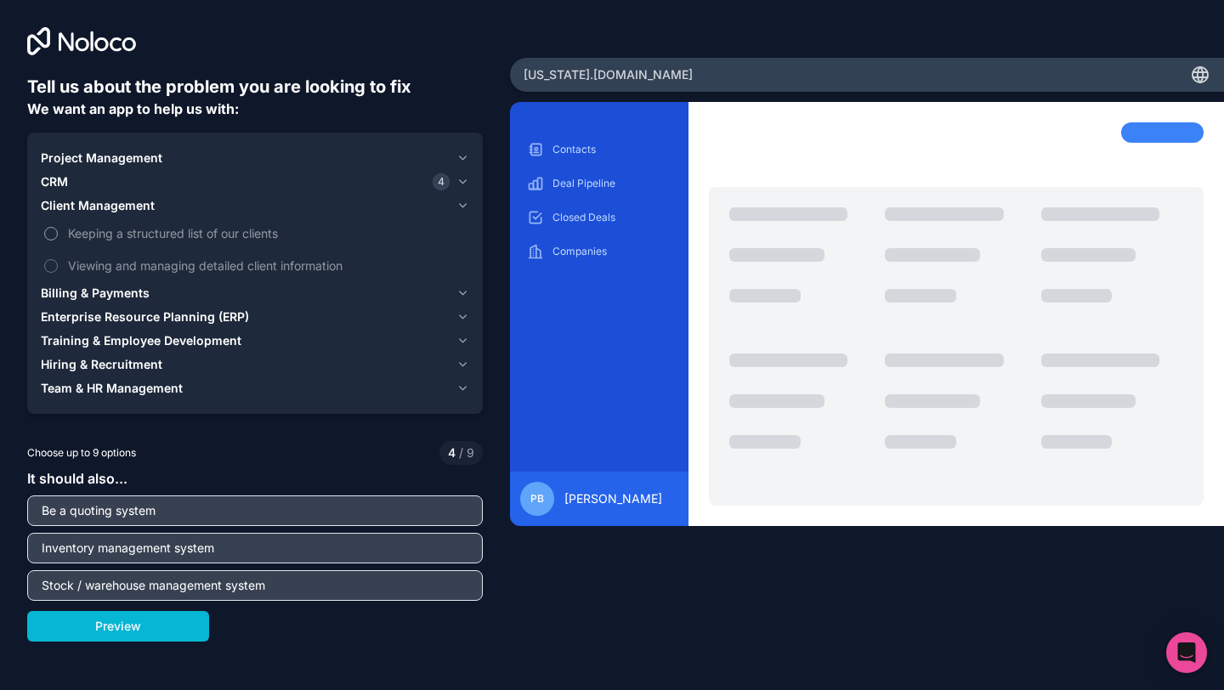
click at [56, 229] on button "Keeping a structured list of our clients" at bounding box center [51, 234] width 14 height 14
click at [60, 269] on label "Viewing and managing detailed client information" at bounding box center [255, 265] width 428 height 31
click at [58, 269] on button "Viewing and managing detailed client information" at bounding box center [51, 266] width 14 height 14
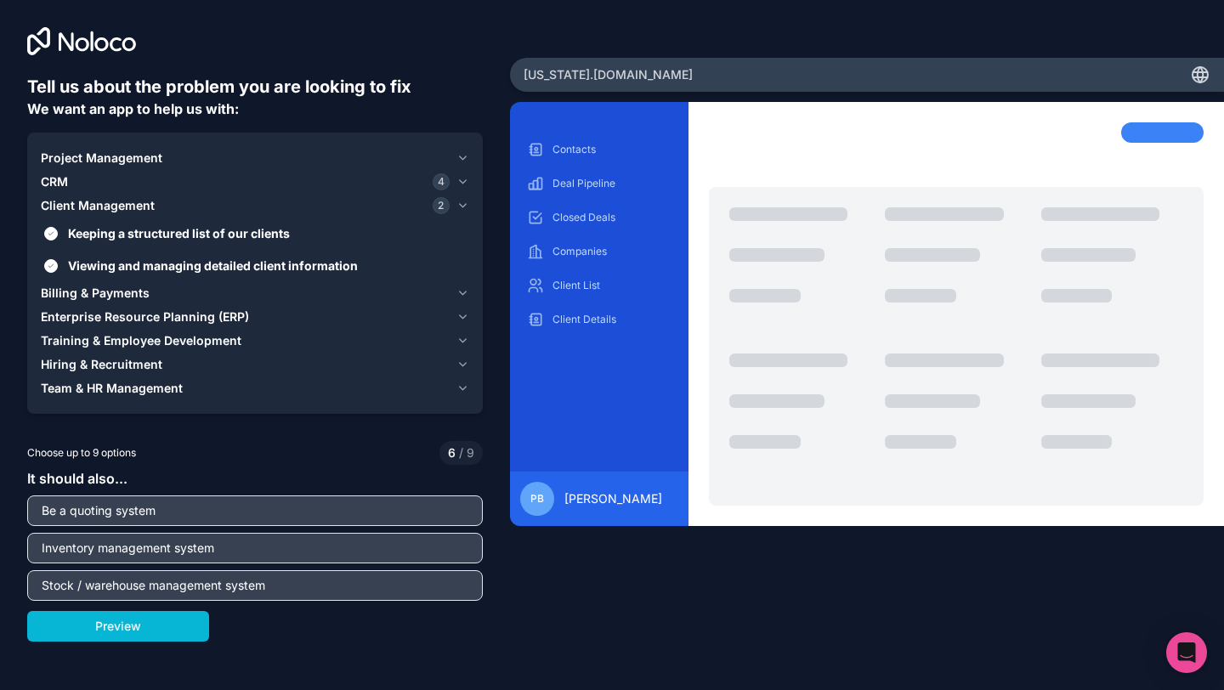
click at [100, 293] on span "Billing & Payments" at bounding box center [95, 293] width 109 height 17
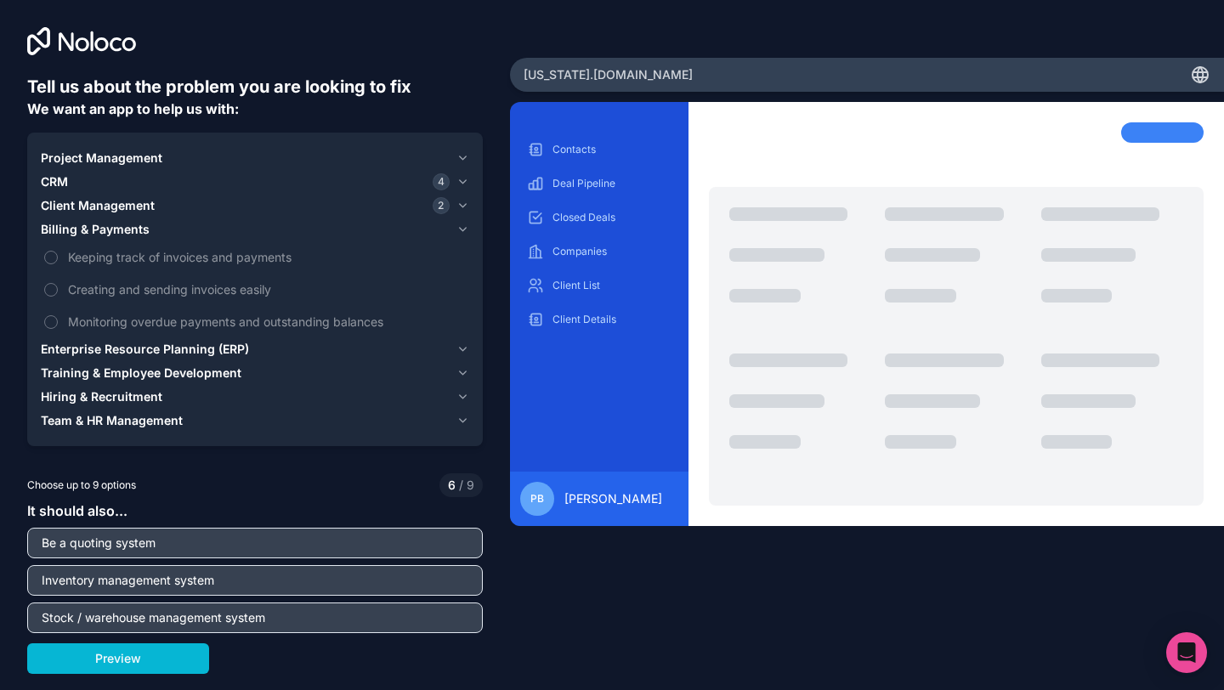
click at [106, 353] on span "Enterprise Resource Planning (ERP)" at bounding box center [145, 349] width 208 height 17
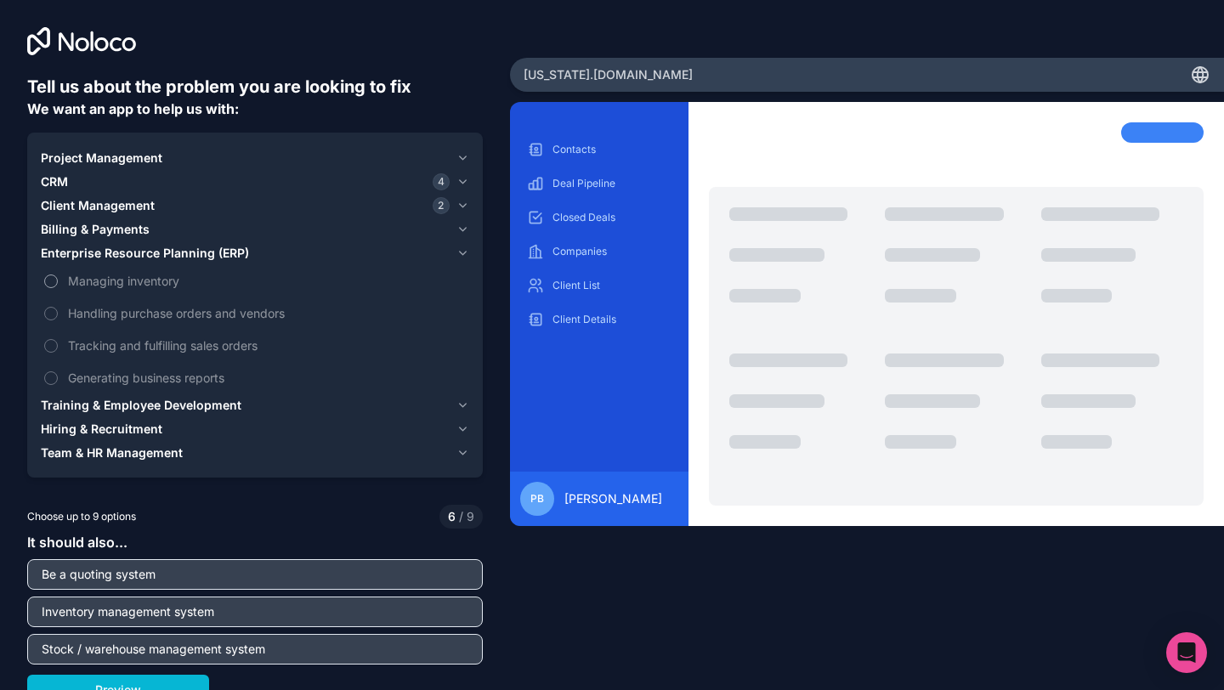
click at [57, 284] on label "Managing inventory" at bounding box center [255, 280] width 428 height 31
click at [57, 284] on button "Managing inventory" at bounding box center [51, 282] width 14 height 14
click at [59, 315] on label "Handling purchase orders and vendors" at bounding box center [255, 313] width 428 height 31
click at [58, 315] on button "Handling purchase orders and vendors" at bounding box center [51, 314] width 14 height 14
click at [62, 347] on label "Tracking and fulfilling sales orders" at bounding box center [255, 345] width 428 height 31
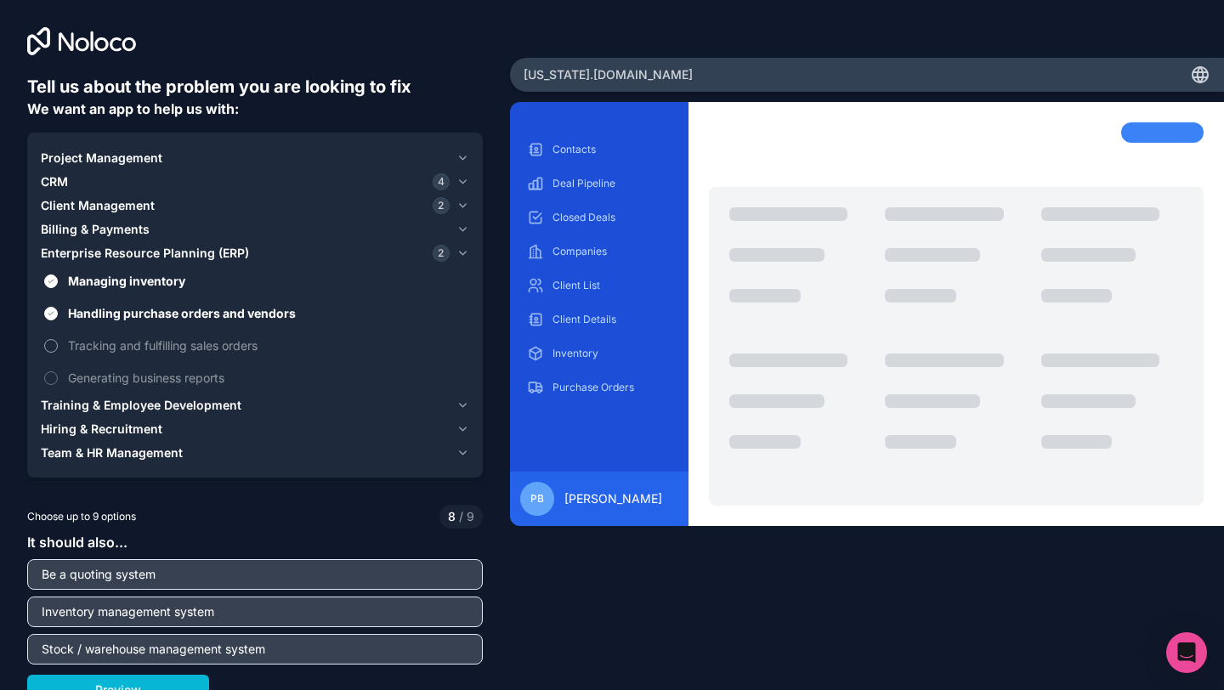
click at [58, 347] on button "Tracking and fulfilling sales orders" at bounding box center [51, 346] width 14 height 14
click at [82, 377] on span "Generating business reports" at bounding box center [267, 378] width 398 height 18
click at [192, 375] on span "Generating business reports" at bounding box center [267, 378] width 398 height 18
click at [232, 398] on span "Training & Employee Development" at bounding box center [141, 405] width 201 height 17
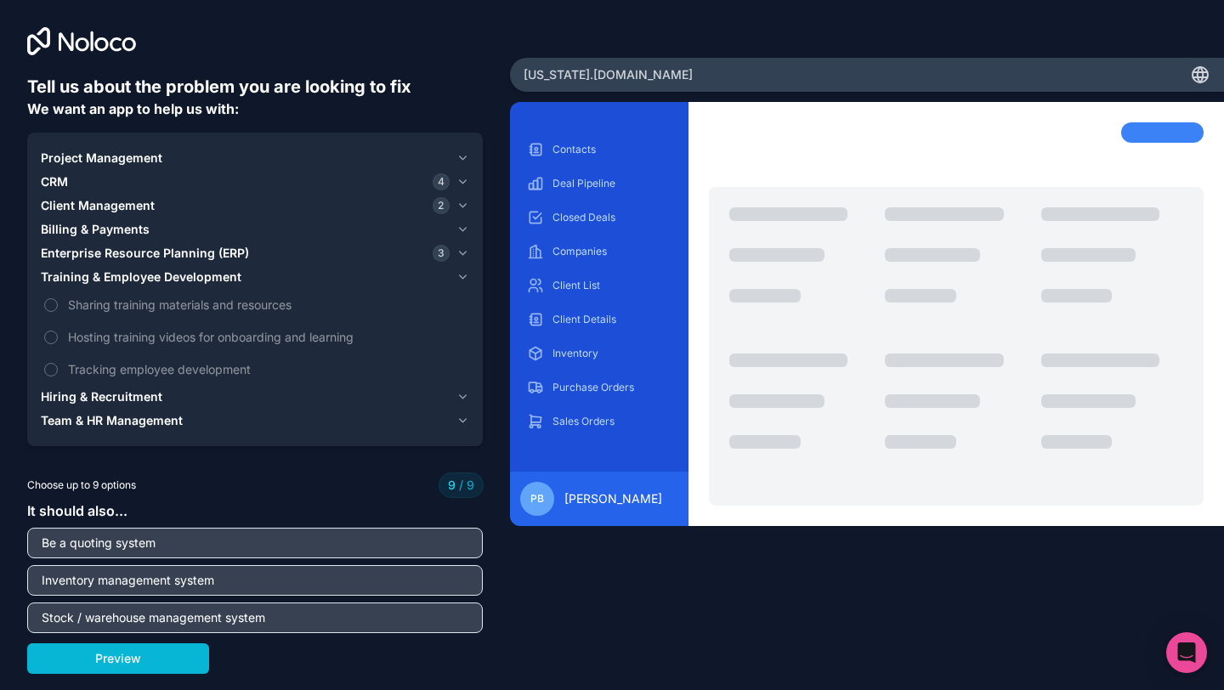
click at [145, 398] on span "Hiring & Recruitment" at bounding box center [102, 396] width 122 height 17
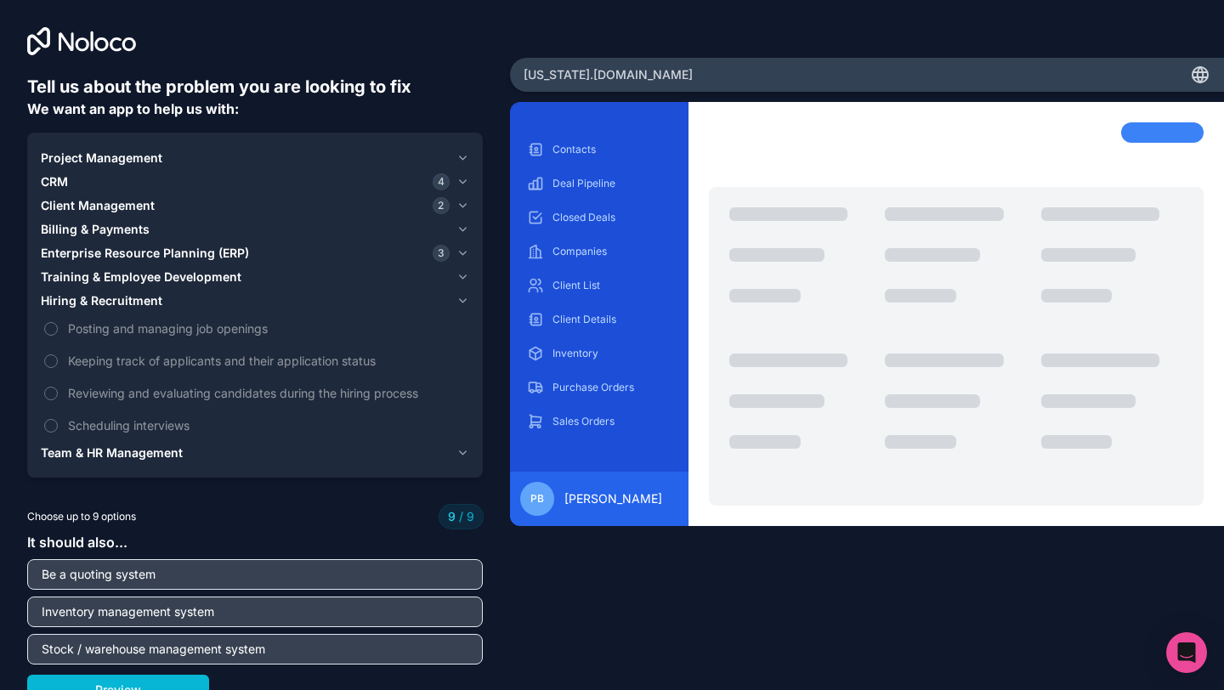
click at [132, 458] on span "Team & HR Management" at bounding box center [112, 453] width 142 height 17
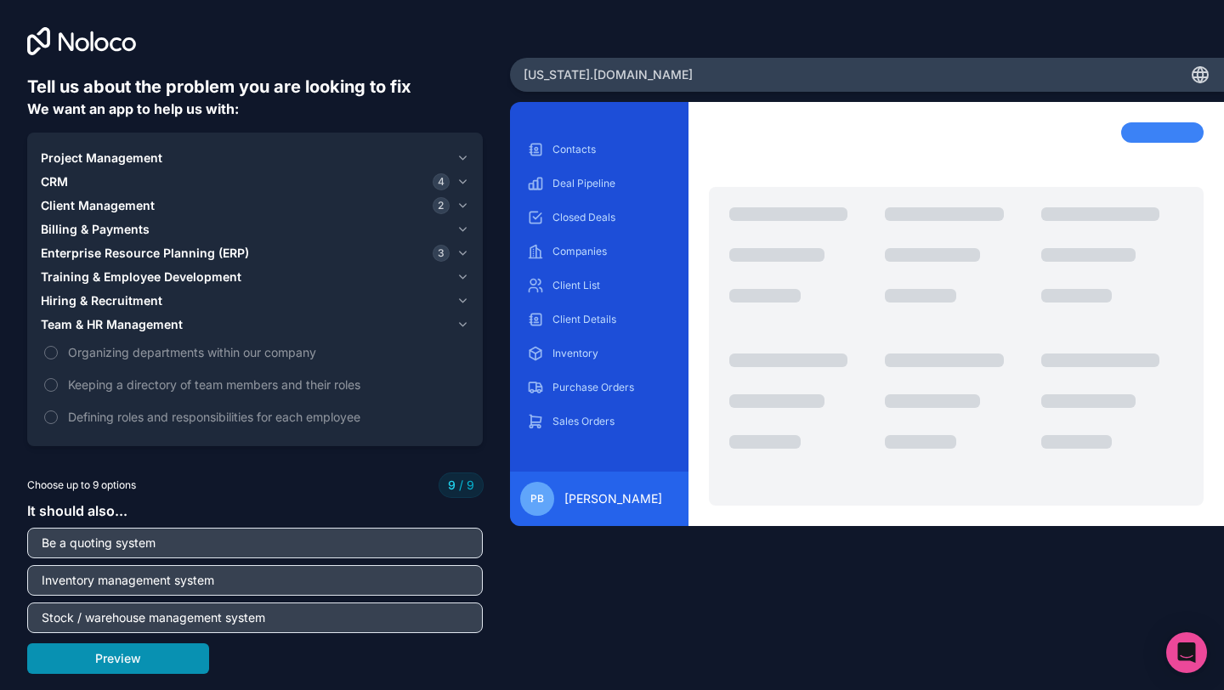
click at [156, 671] on button "Preview" at bounding box center [118, 659] width 182 height 31
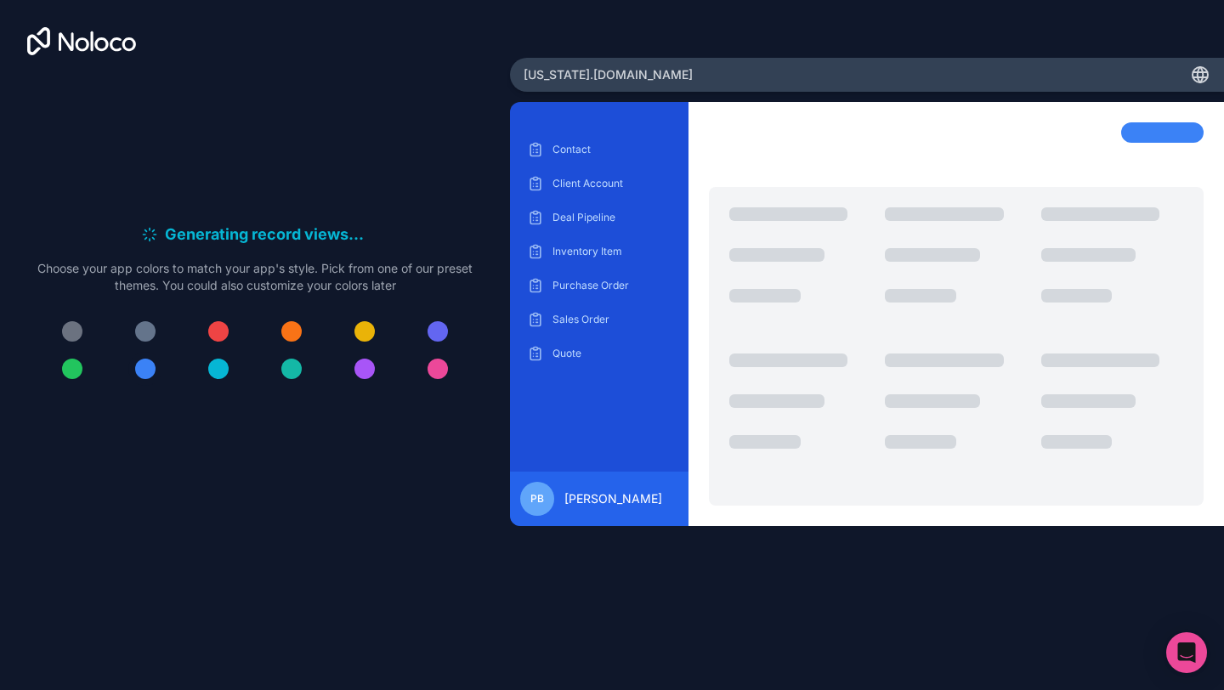
click at [145, 373] on div at bounding box center [145, 369] width 20 height 20
click at [717, 566] on div "Contact Client Account Deal Pipeline Inventory Item Purchase Order Sales Order …" at bounding box center [867, 367] width 714 height 531
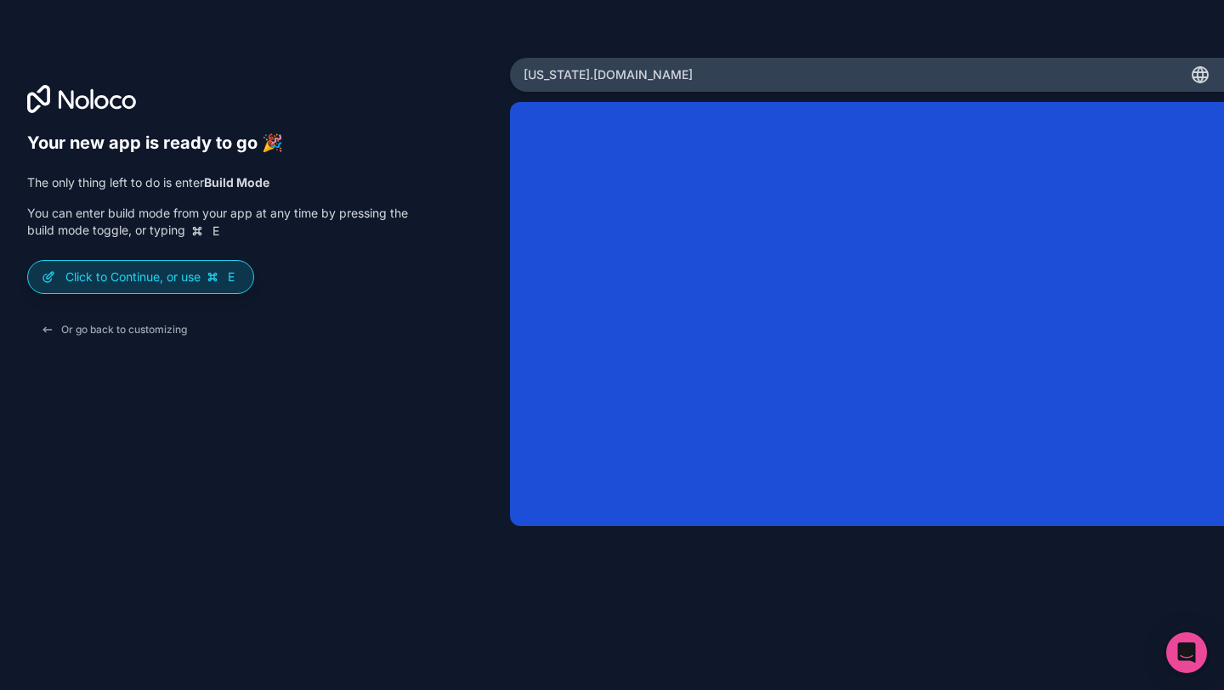
click at [94, 282] on p "Click to Continue, or use E" at bounding box center [152, 277] width 174 height 17
